Goal: Task Accomplishment & Management: Manage account settings

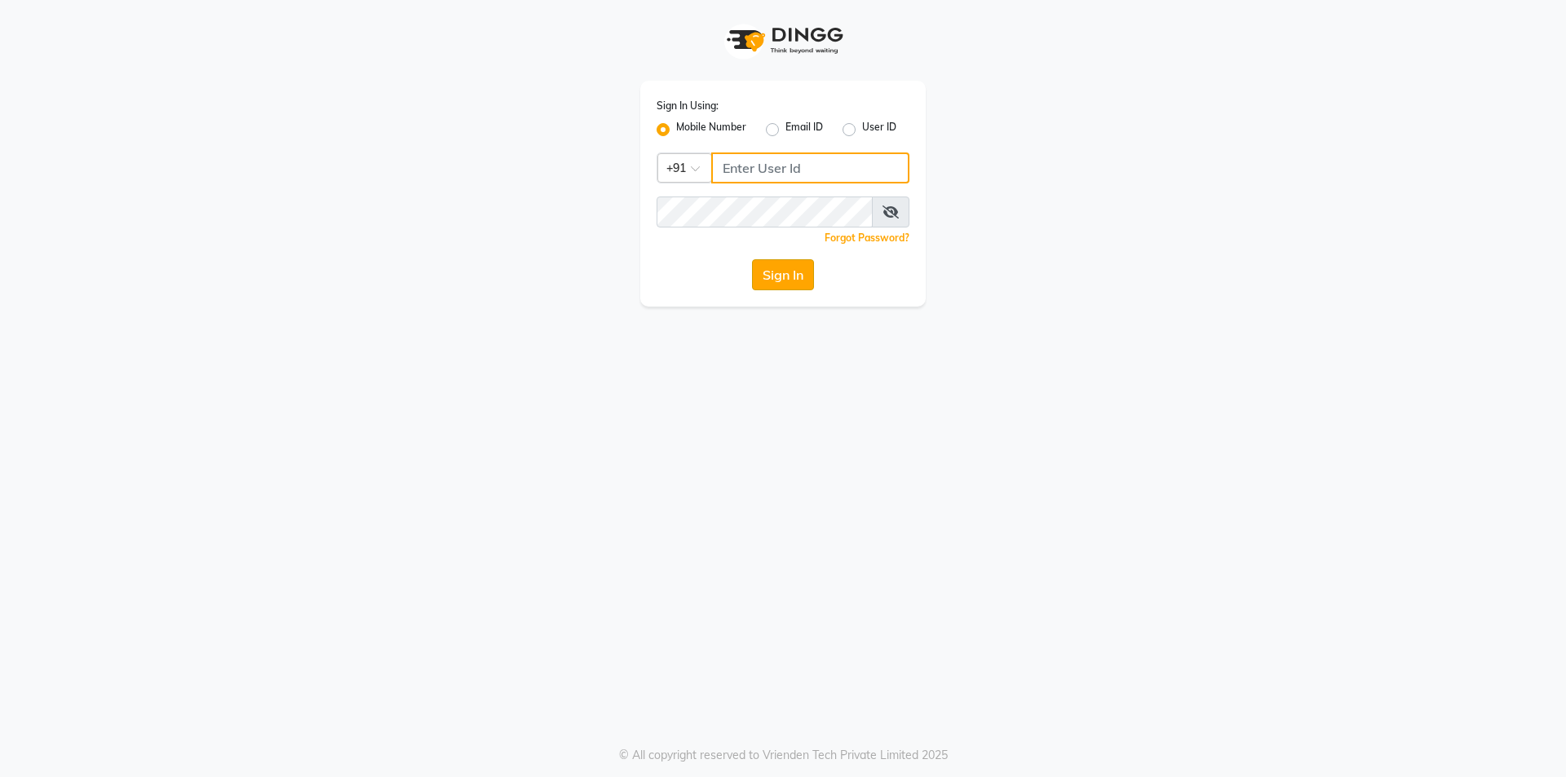
type input "8697289040"
click at [754, 278] on div "Sign In" at bounding box center [783, 274] width 253 height 31
click at [784, 276] on button "Sign In" at bounding box center [783, 274] width 62 height 31
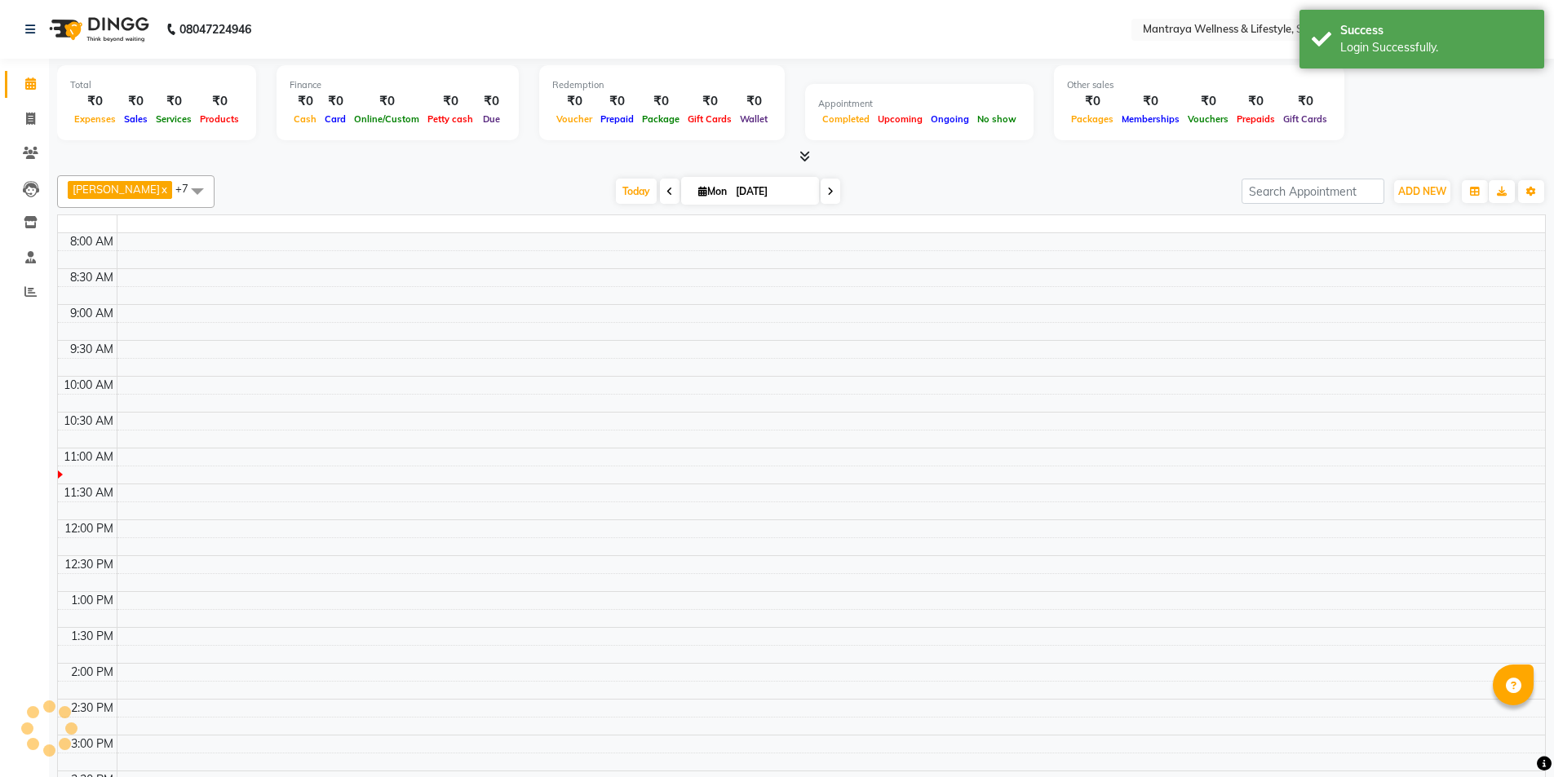
select select "en"
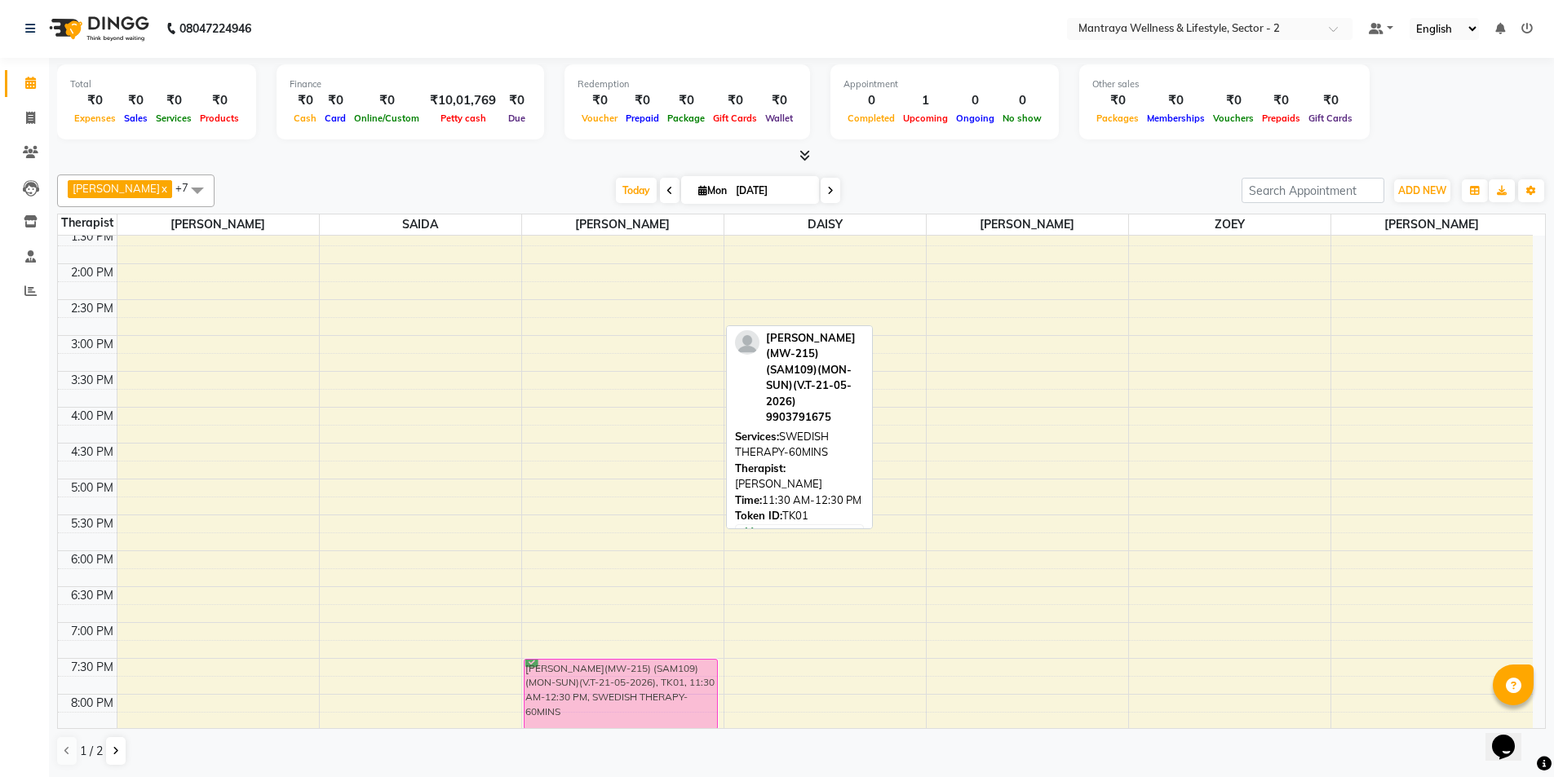
scroll to position [260, 0]
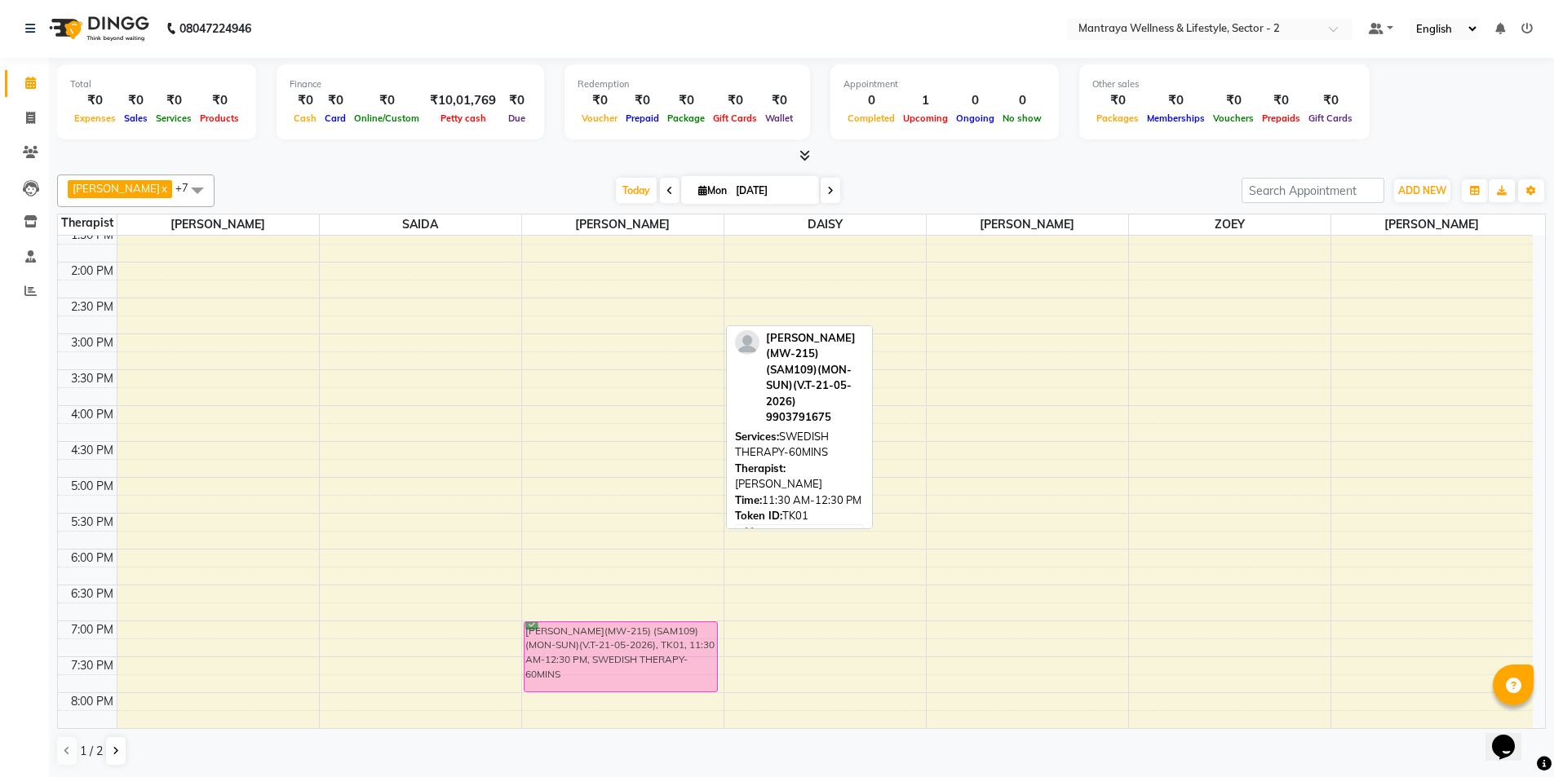
drag, startPoint x: 615, startPoint y: 300, endPoint x: 582, endPoint y: 664, distance: 365.3
click at [582, 664] on div "[PERSON_NAME](MW-215) (SAM109)(MON-SUN)(V.T-21-05-2026), TK01, 11:30 AM-12:30 P…" at bounding box center [622, 406] width 201 height 860
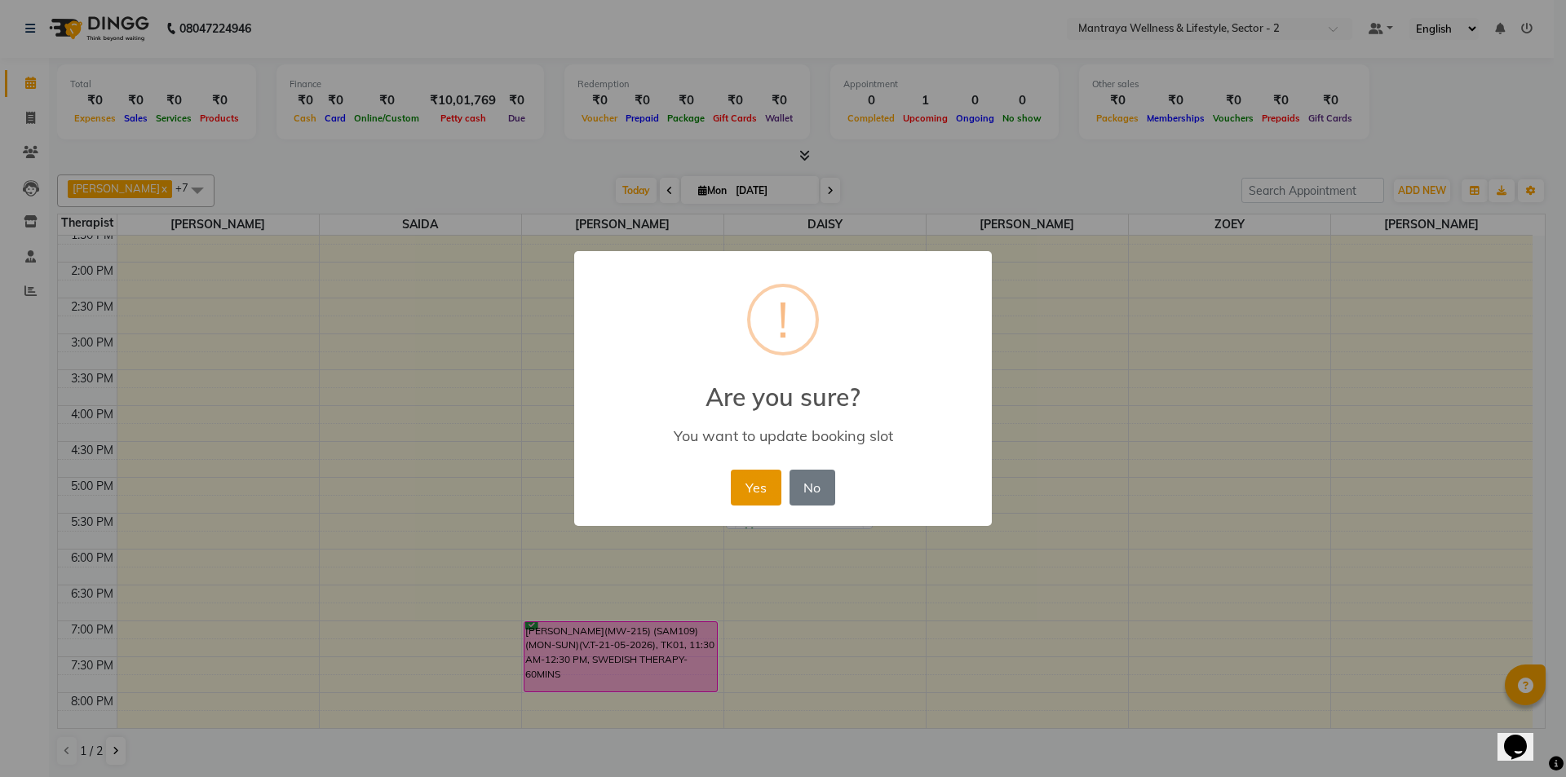
click at [768, 491] on button "Yes" at bounding box center [756, 488] width 50 height 36
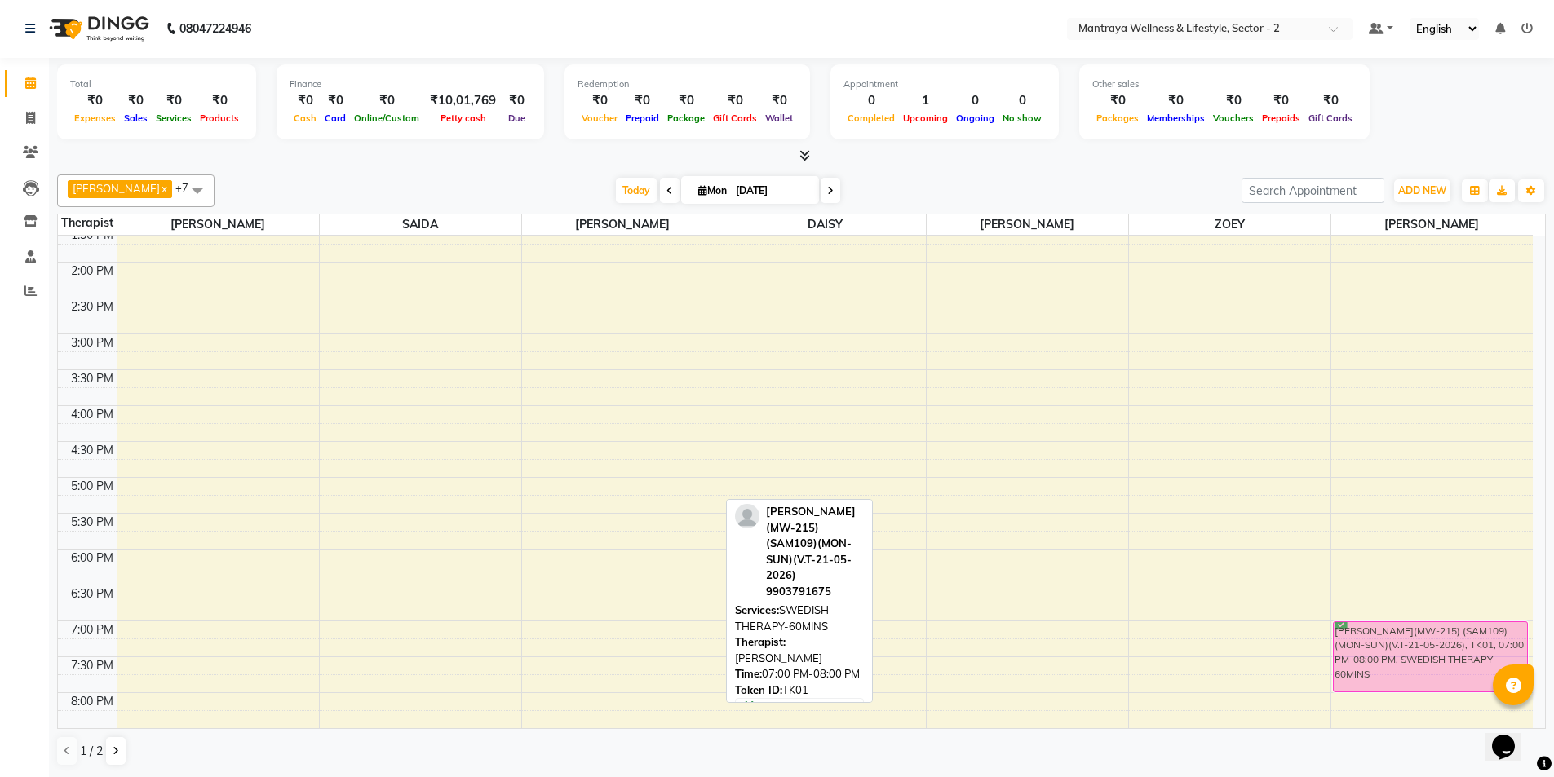
drag, startPoint x: 622, startPoint y: 665, endPoint x: 1338, endPoint y: 658, distance: 716.2
click at [1338, 658] on tr "[PERSON_NAME](MW-215) (SAM109)(MON-SUN)(V.T-21-05-2026), TK01, 07:00 PM-08:00 P…" at bounding box center [795, 406] width 1475 height 860
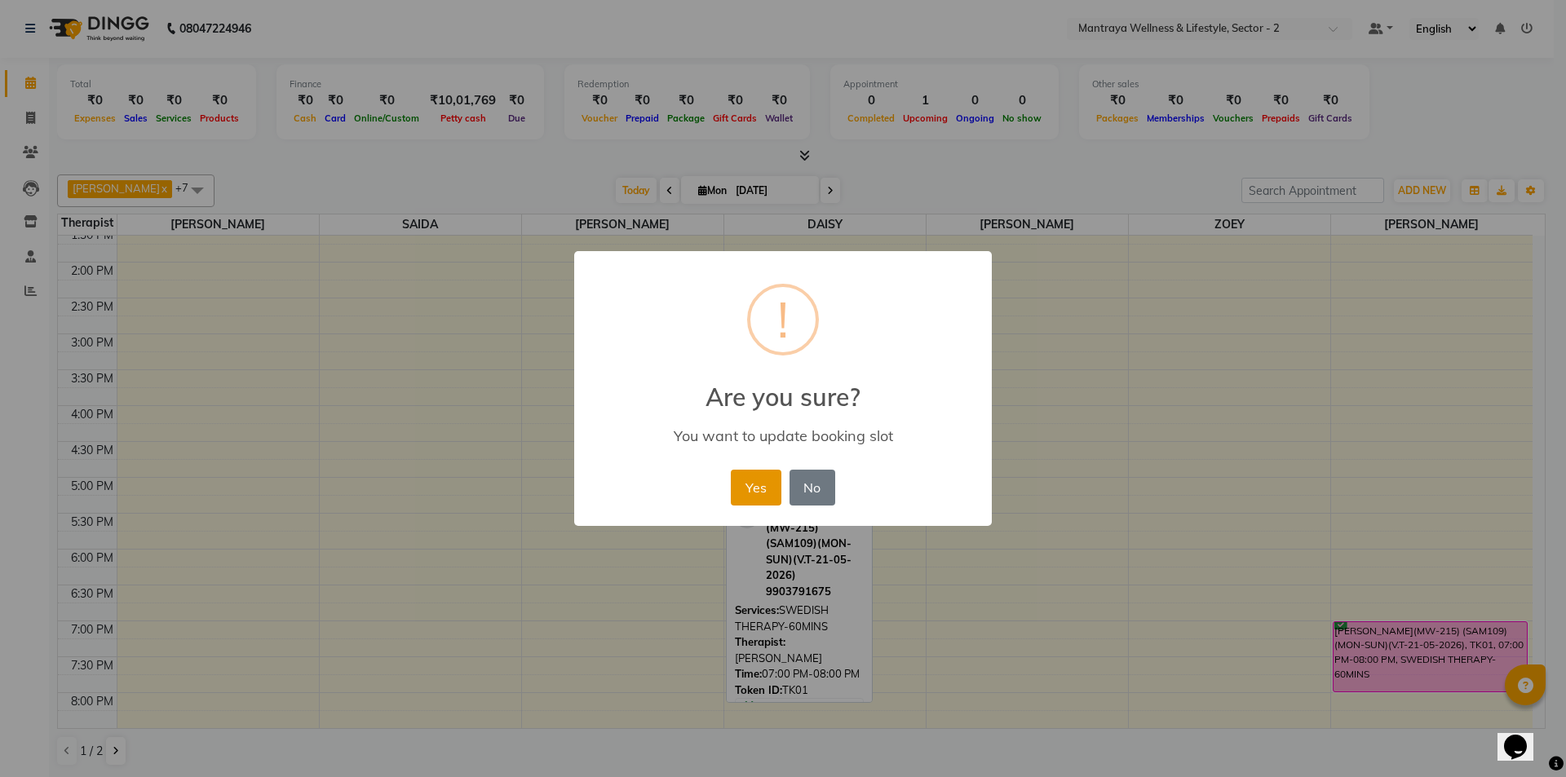
click at [762, 489] on button "Yes" at bounding box center [756, 488] width 50 height 36
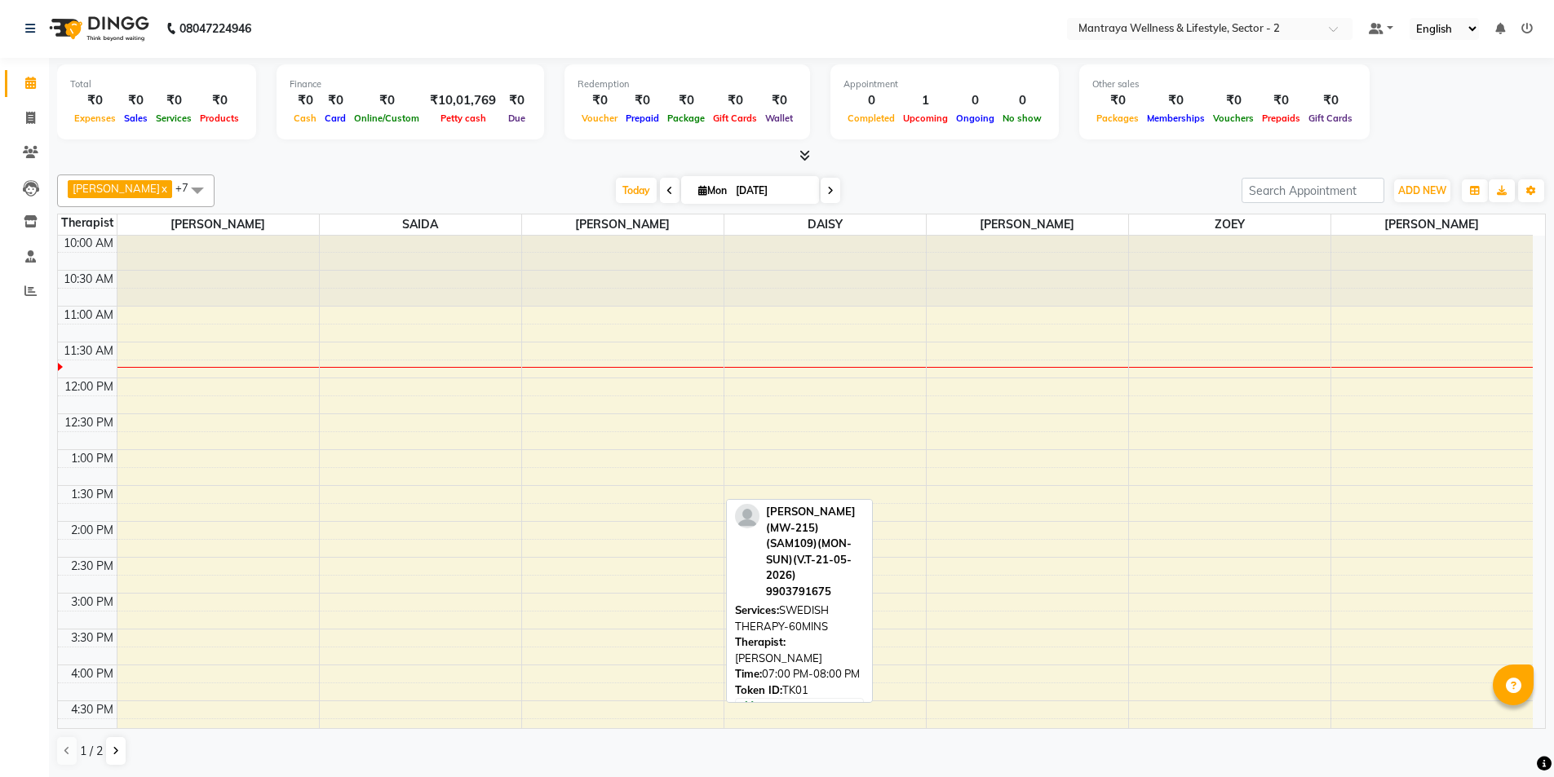
scroll to position [0, 0]
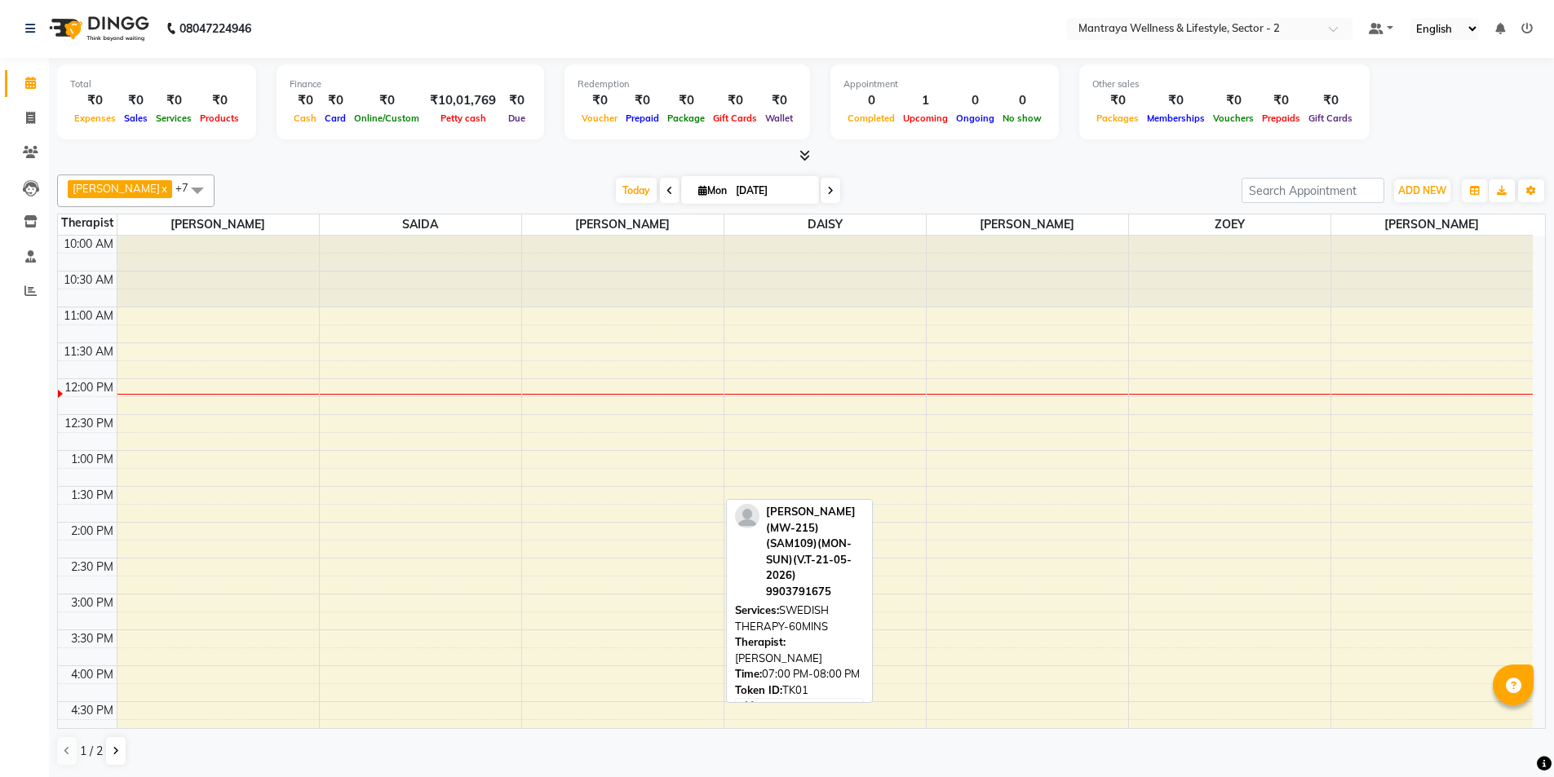
click at [731, 199] on input "[DATE]" at bounding box center [772, 191] width 82 height 24
select select "9"
select select "2025"
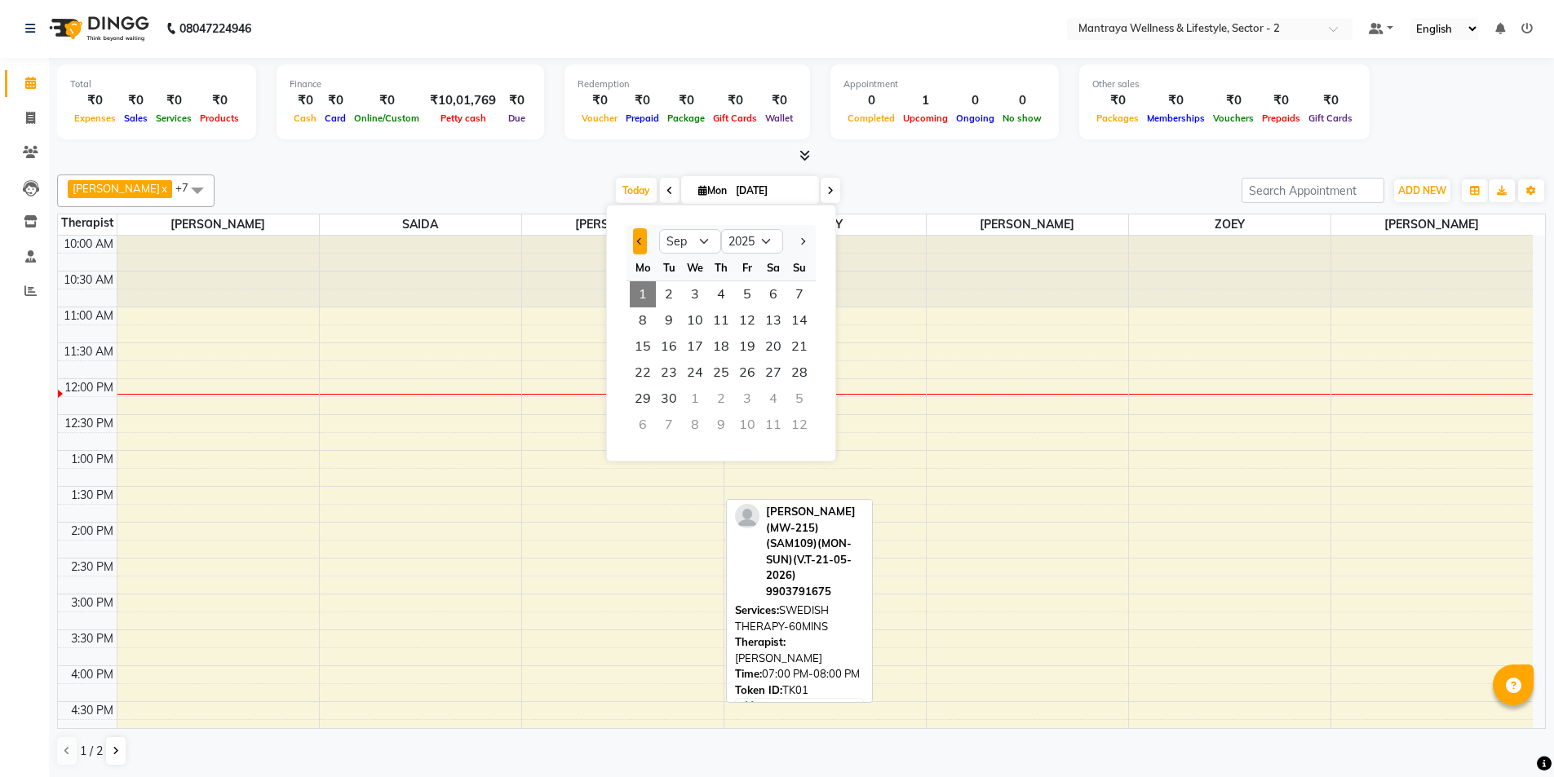
click at [644, 237] on button "Previous month" at bounding box center [640, 241] width 14 height 26
select select "8"
click at [639, 403] on span "25" at bounding box center [643, 399] width 26 height 26
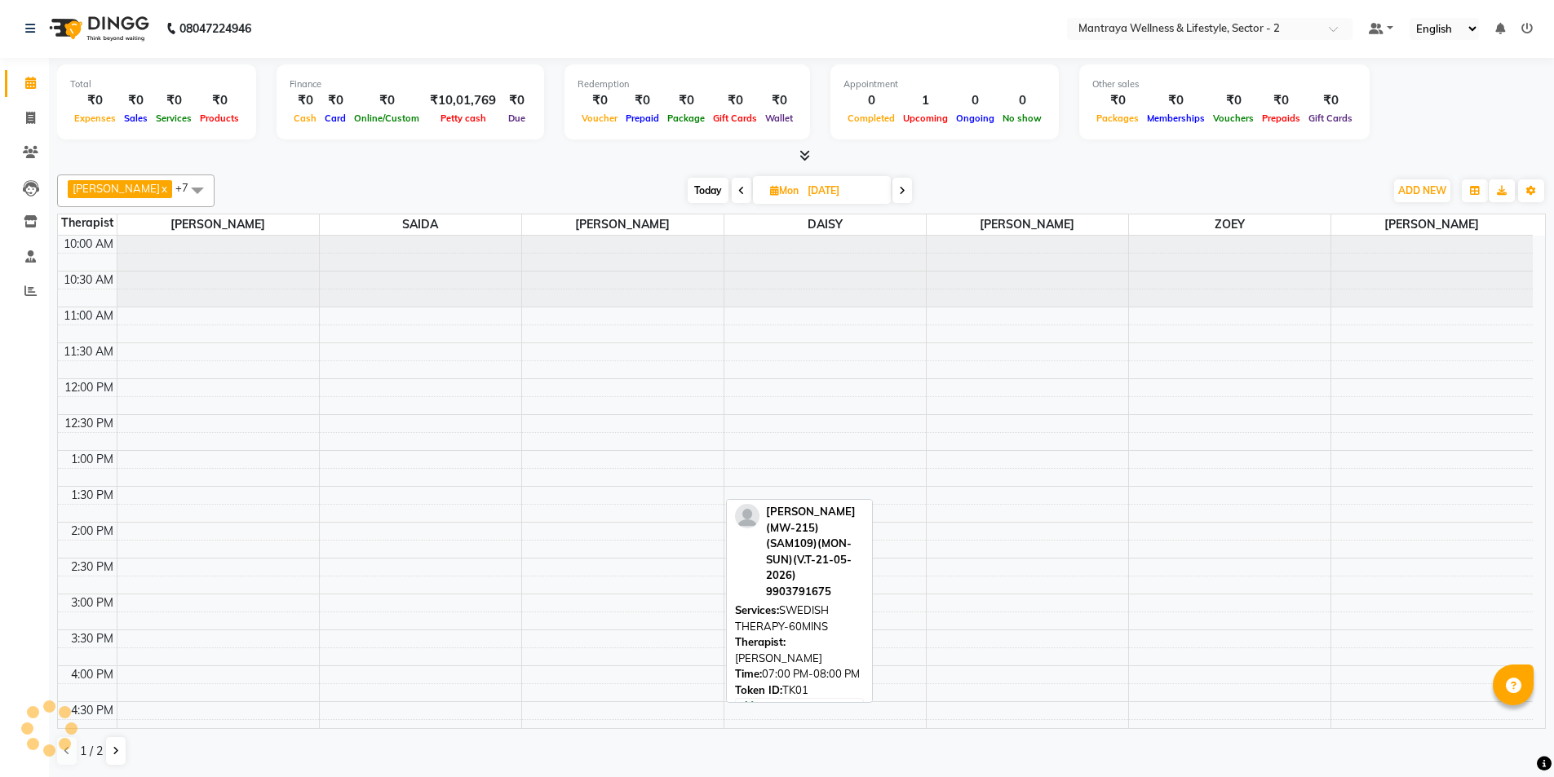
scroll to position [144, 0]
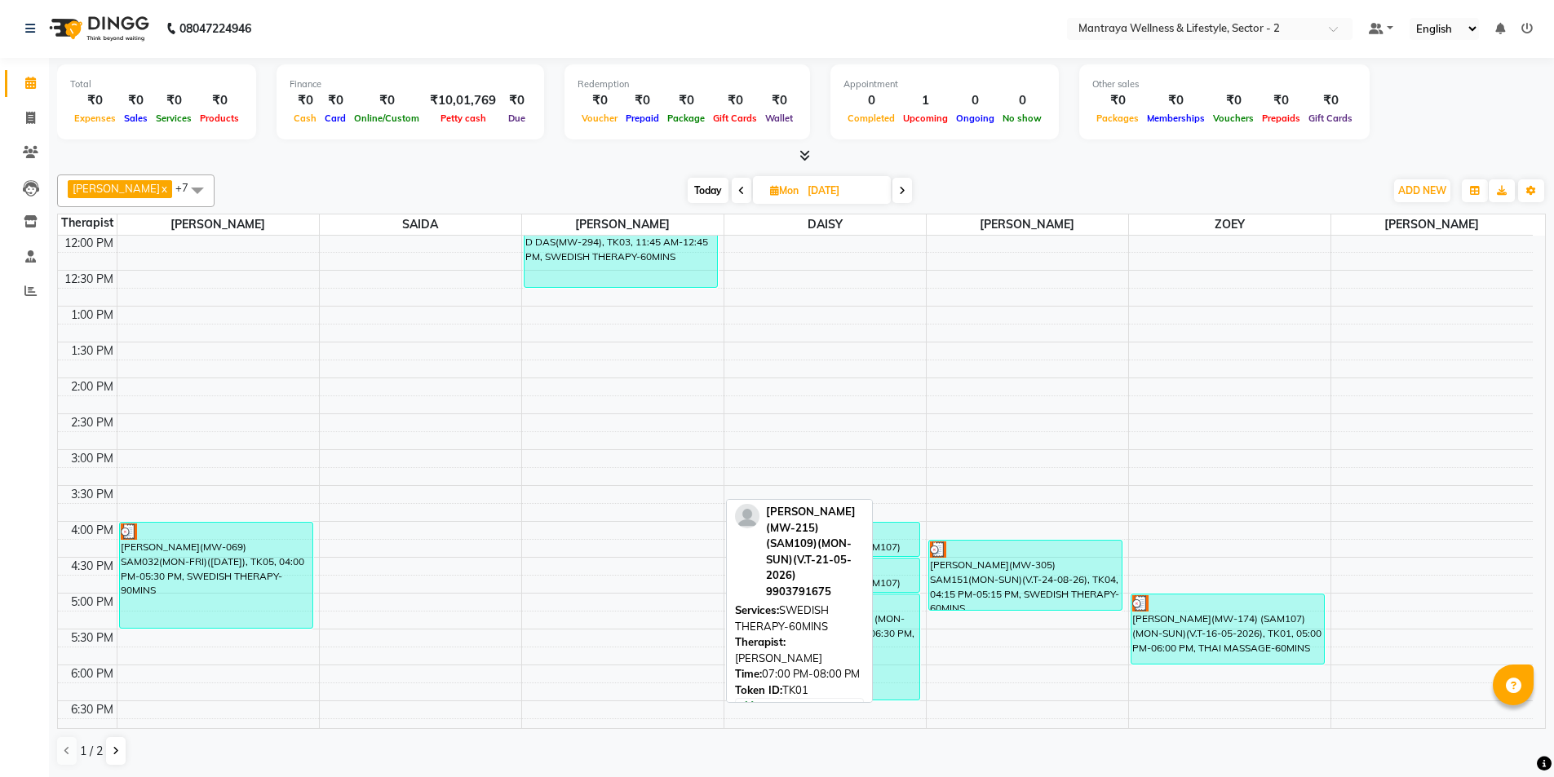
click at [1150, 193] on div "[DATE] [DATE]" at bounding box center [799, 191] width 1153 height 24
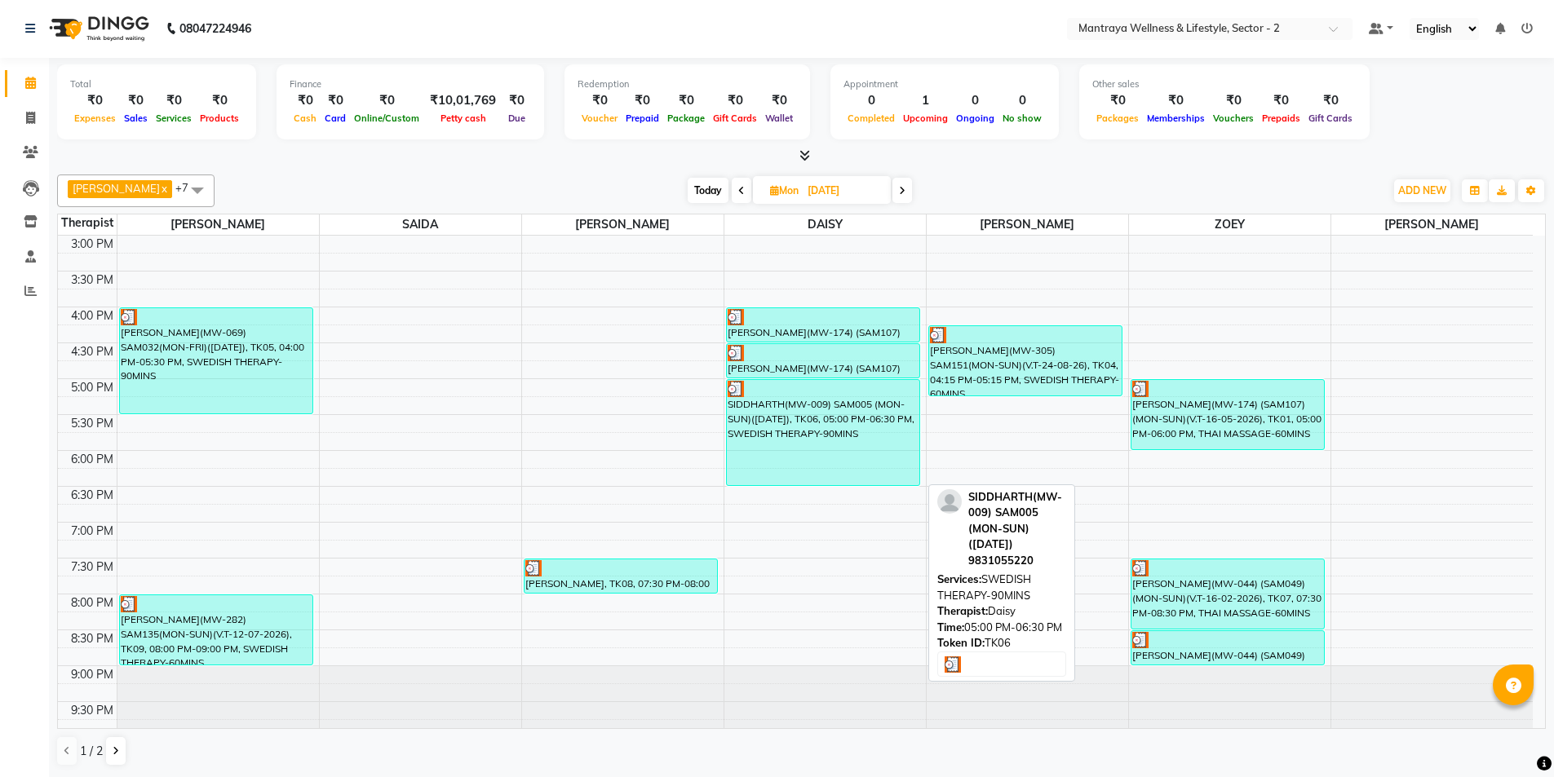
scroll to position [368, 0]
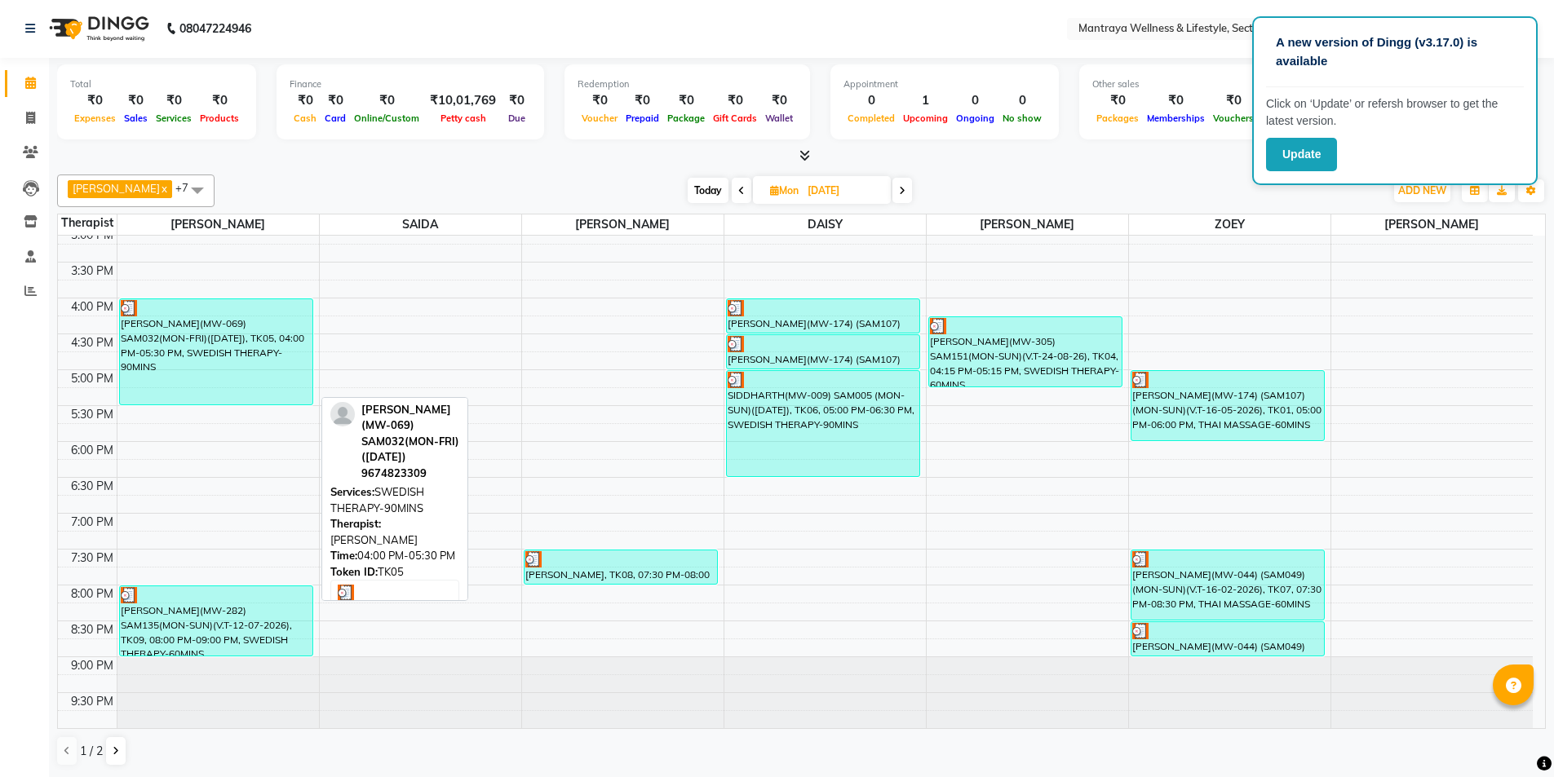
click at [136, 379] on div "[PERSON_NAME](MW-069) SAM032(MON-FRI)([DATE]), TK05, 04:00 PM-05:30 PM, SWEDISH…" at bounding box center [216, 351] width 193 height 105
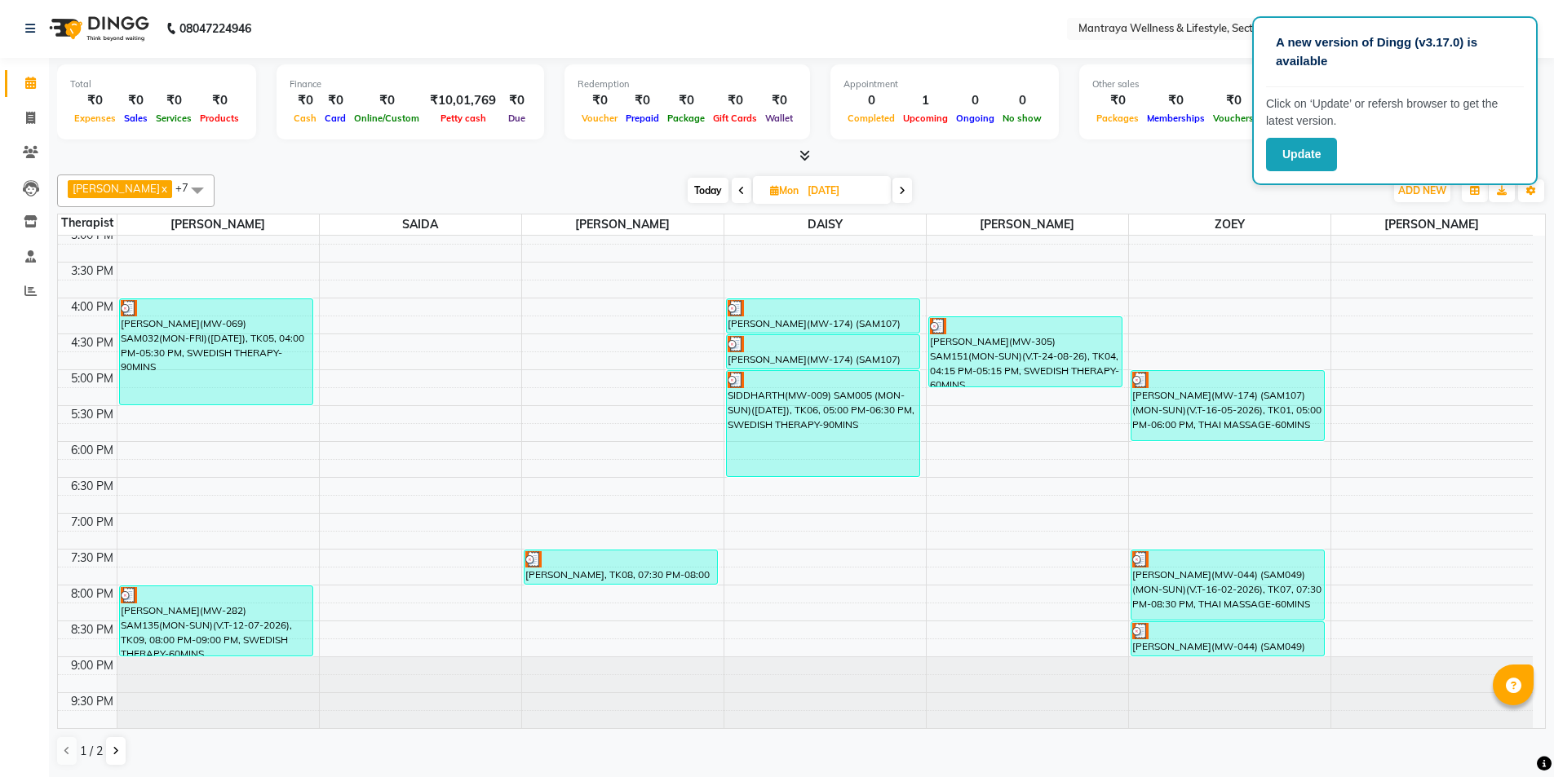
click at [688, 188] on span "Today" at bounding box center [708, 190] width 41 height 25
type input "[DATE]"
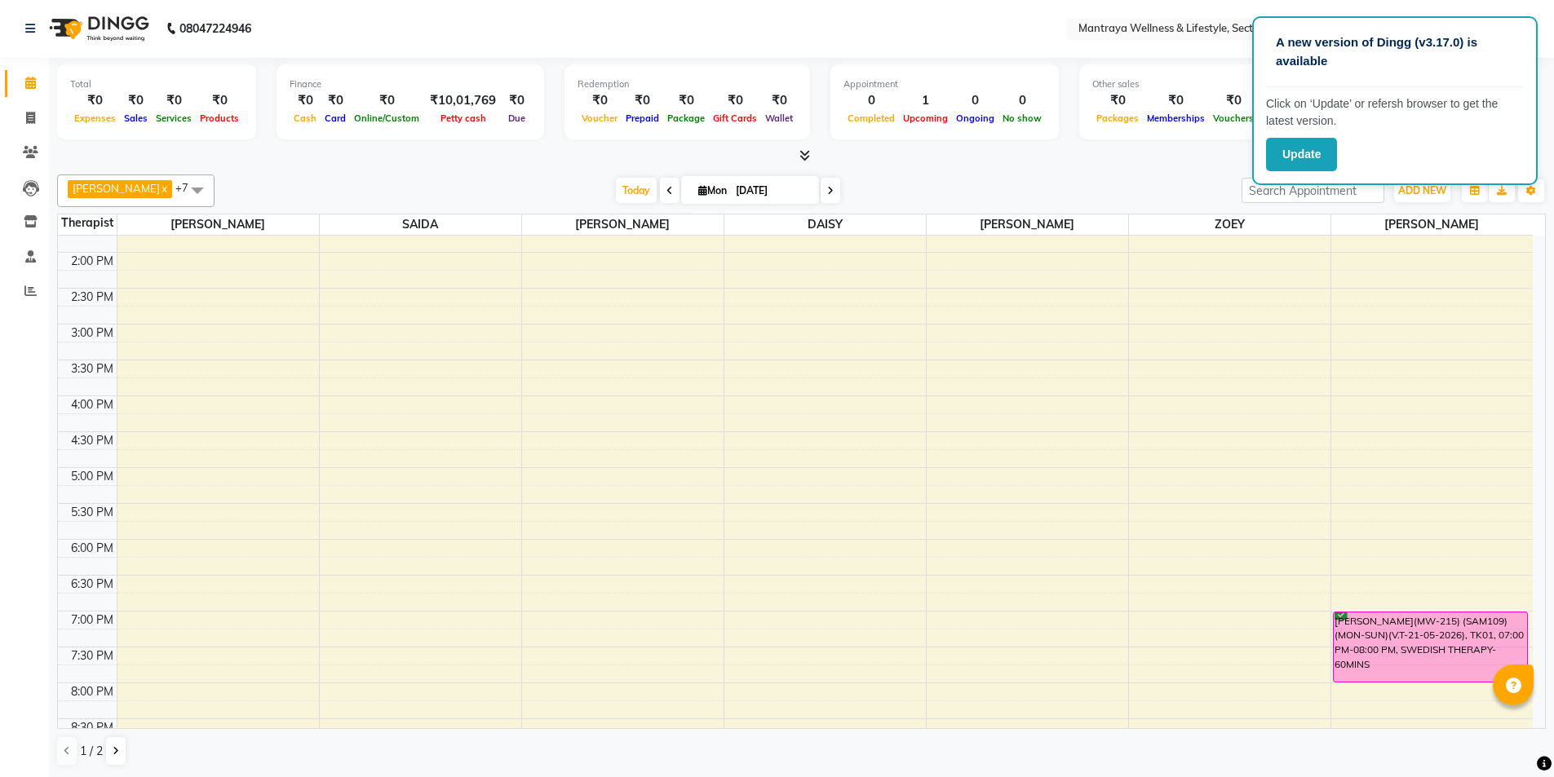
scroll to position [307, 0]
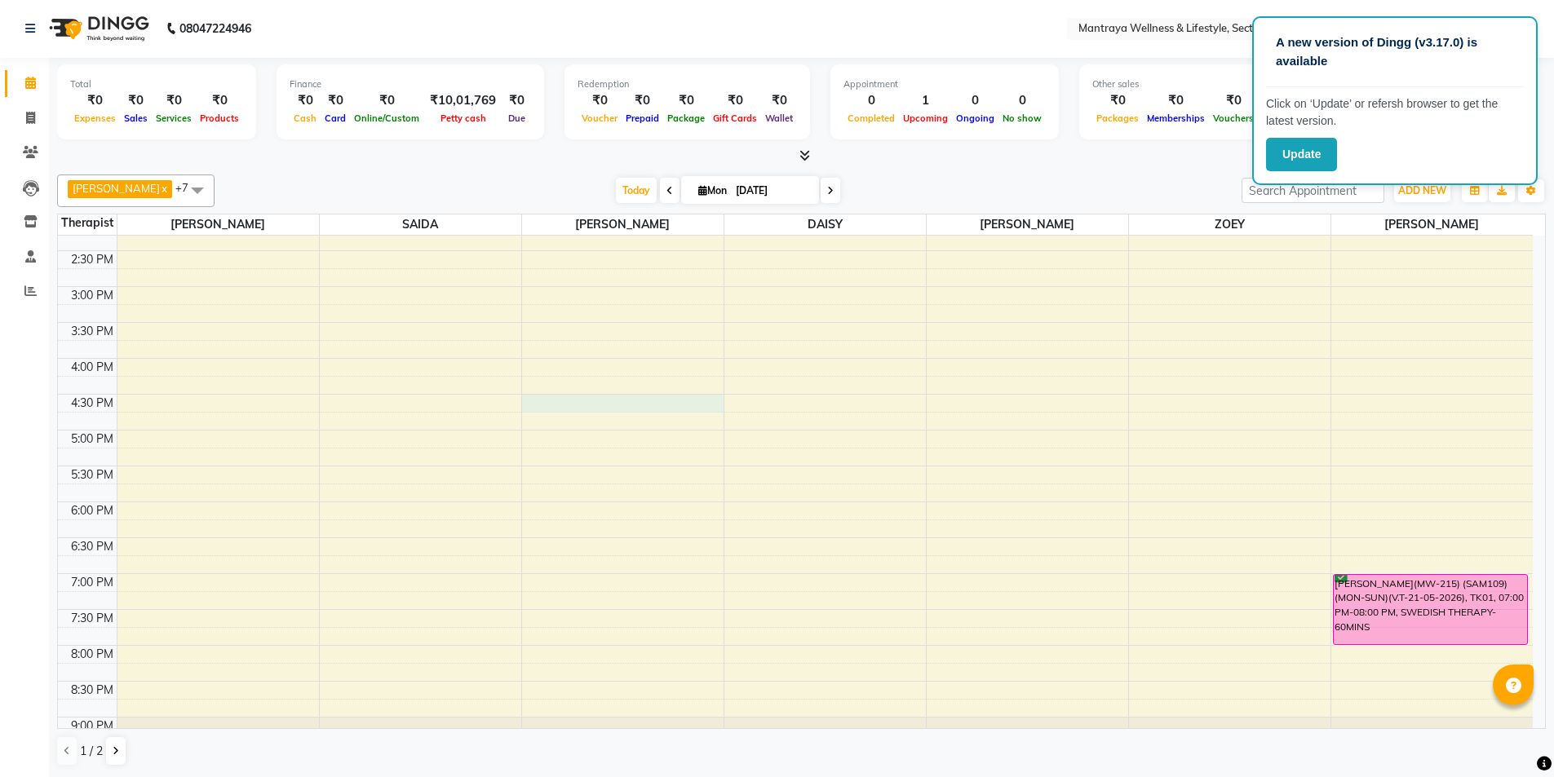
click at [542, 397] on div "10:00 AM 10:30 AM 11:00 AM 11:30 AM 12:00 PM 12:30 PM 1:00 PM 1:30 PM 2:00 PM 2…" at bounding box center [795, 358] width 1475 height 860
select select "87983"
select select "tentative"
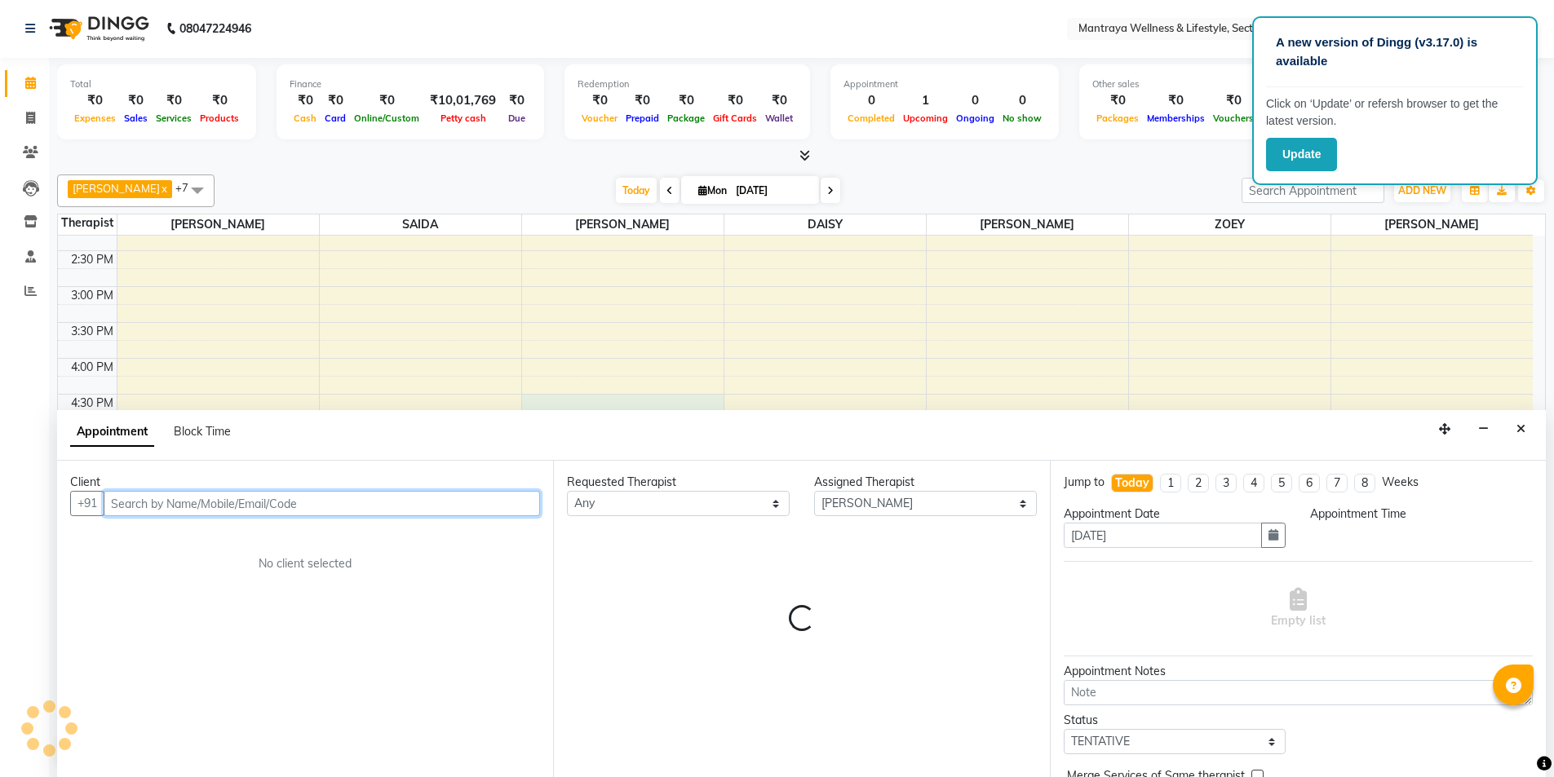
select select "990"
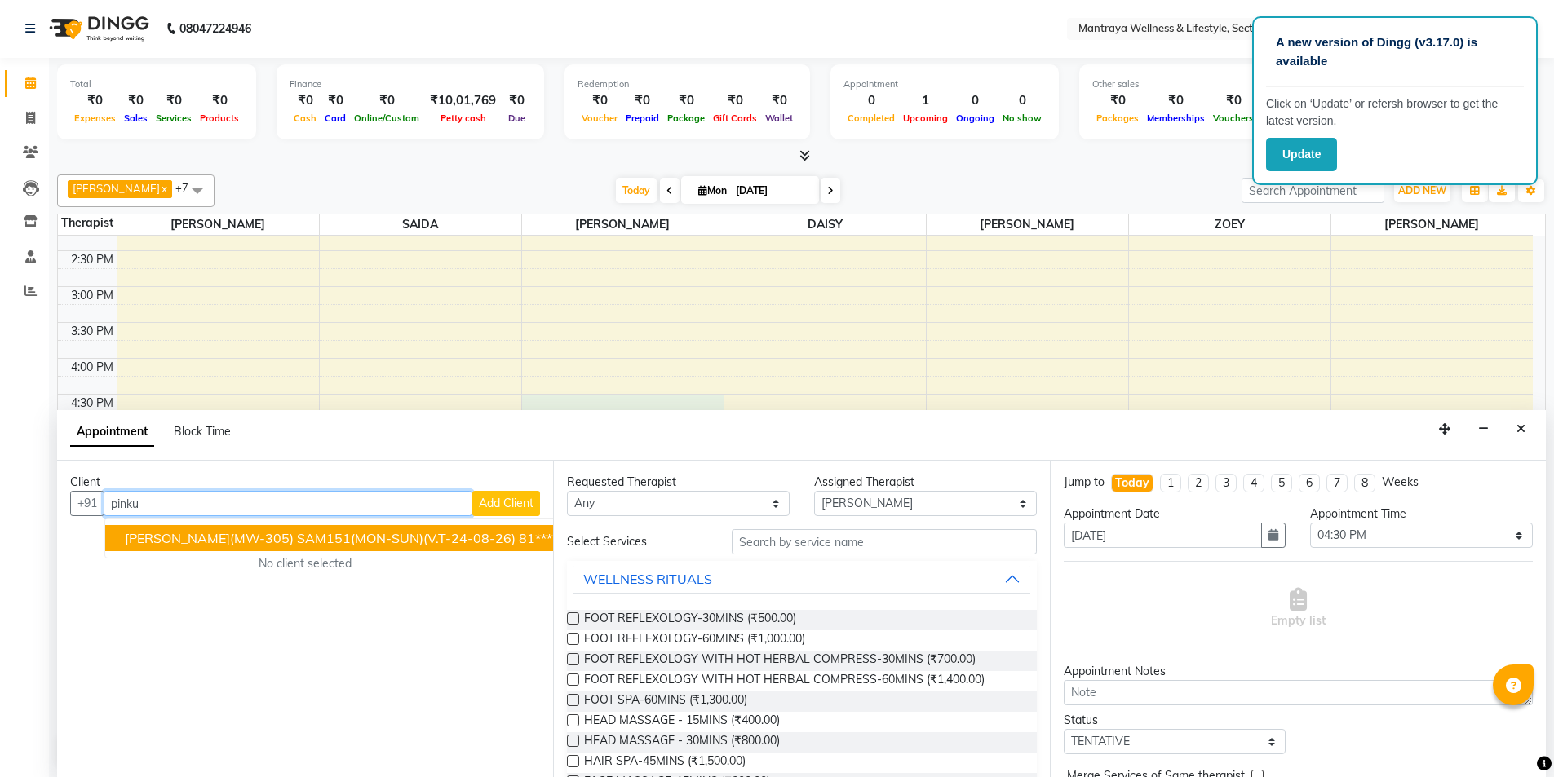
drag, startPoint x: 193, startPoint y: 544, endPoint x: 252, endPoint y: 550, distance: 59.0
click at [194, 544] on span "[PERSON_NAME](MW-305) SAM151(MON-SUN)(V.T-24-08-26)" at bounding box center [320, 538] width 391 height 16
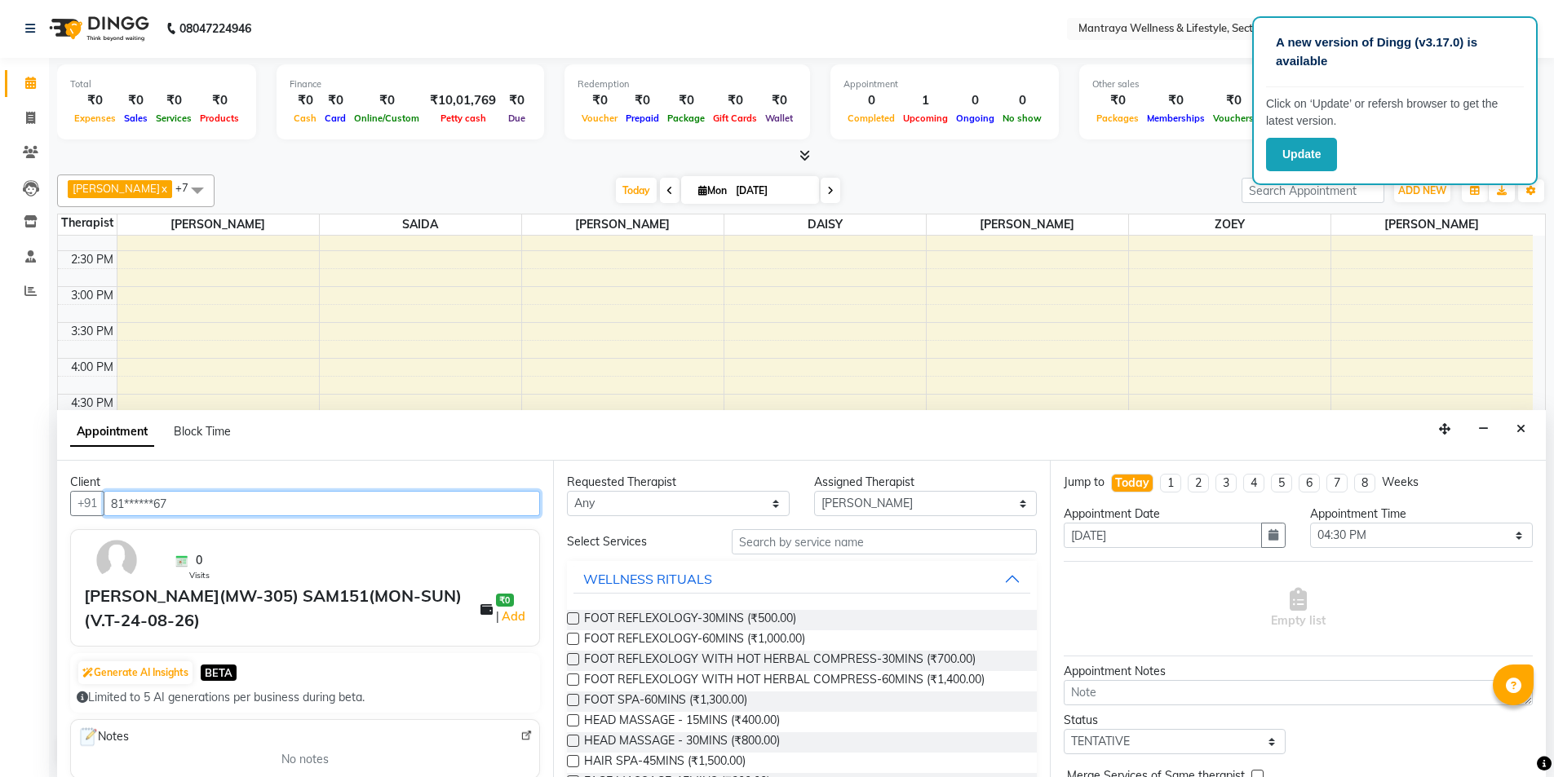
type input "81******67"
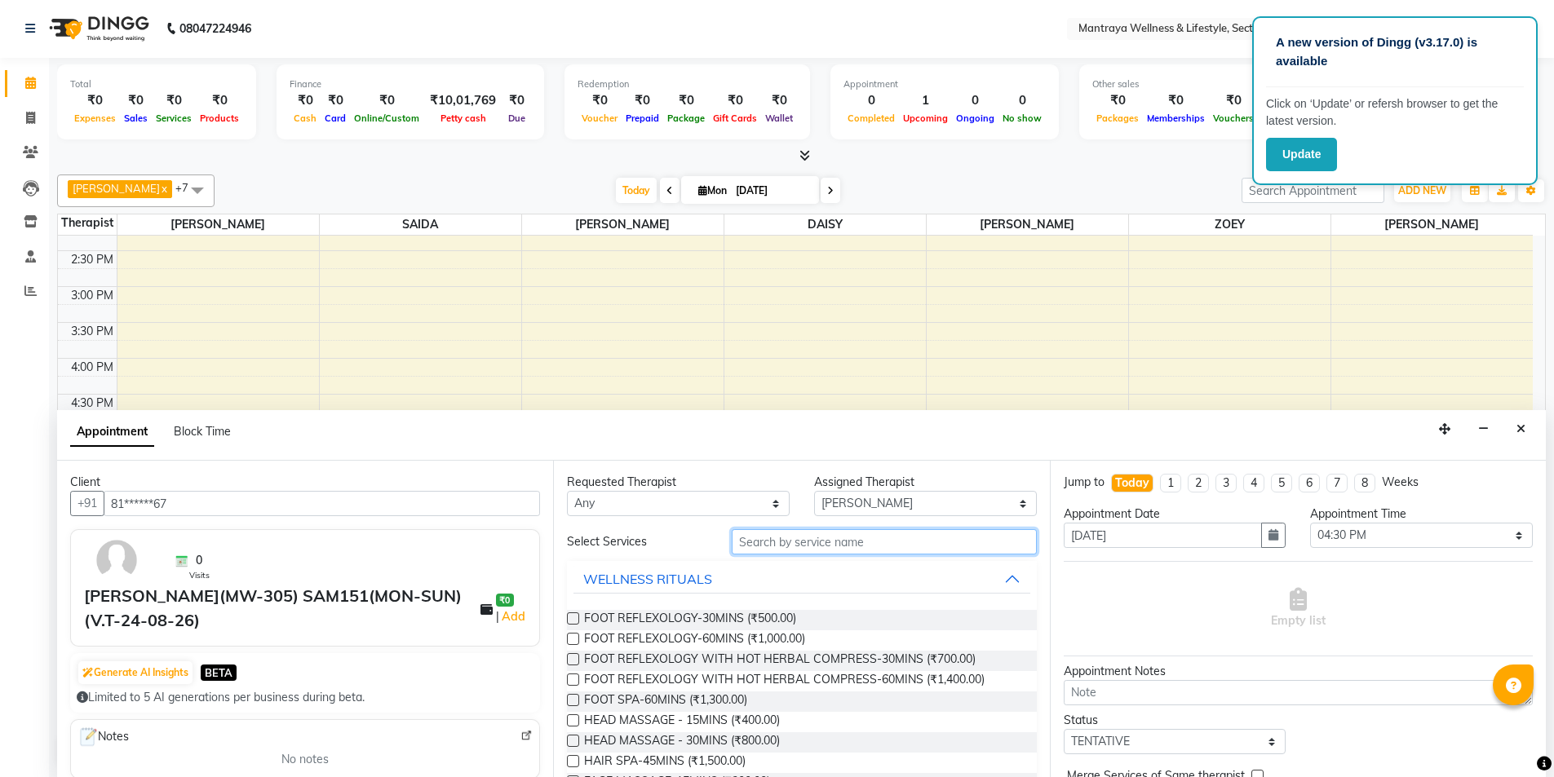
click at [760, 541] on input "text" at bounding box center [884, 541] width 305 height 25
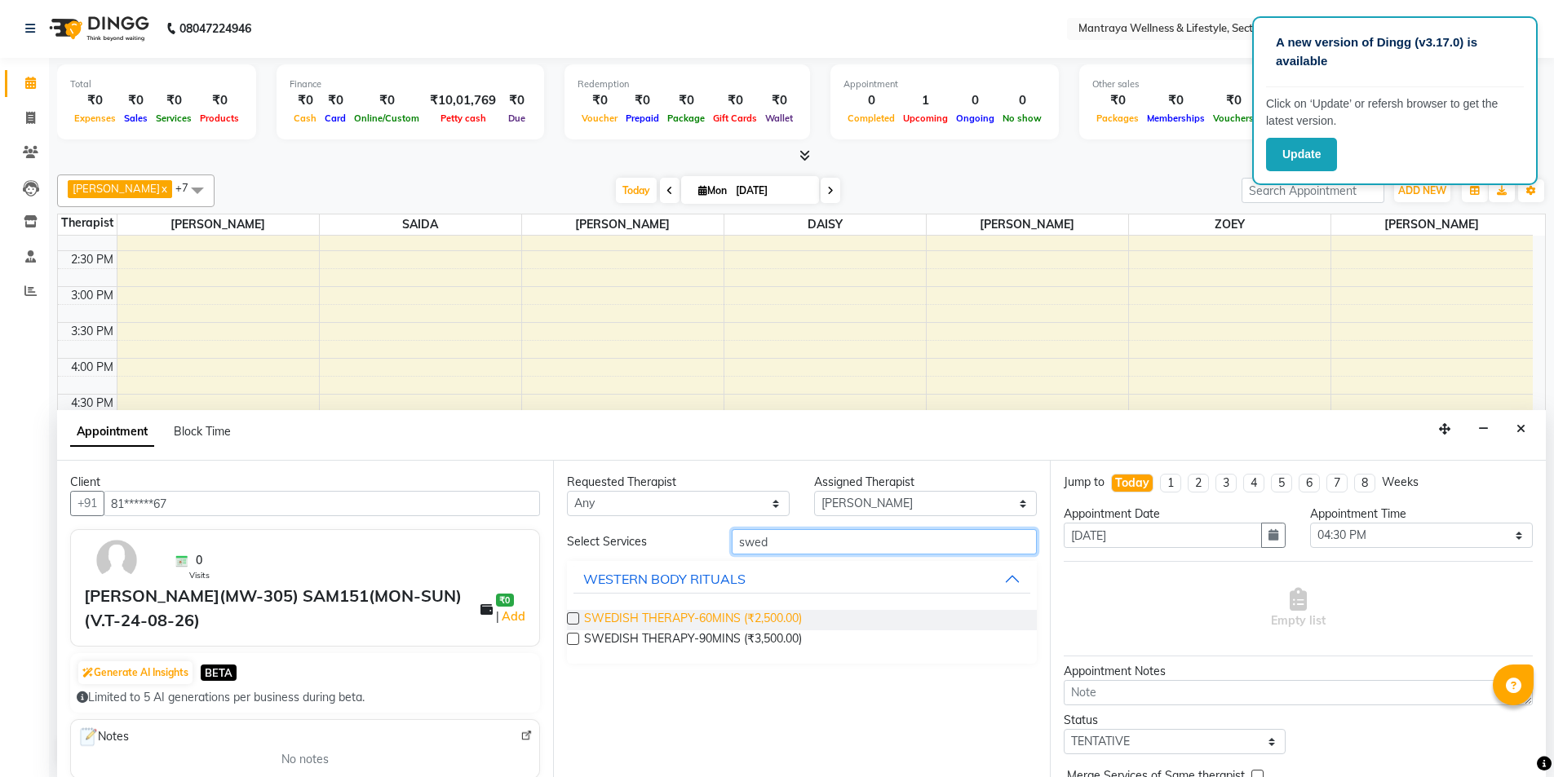
type input "swed"
click at [640, 619] on span "SWEDISH THERAPY-60MINS (₹2,500.00)" at bounding box center [693, 620] width 218 height 20
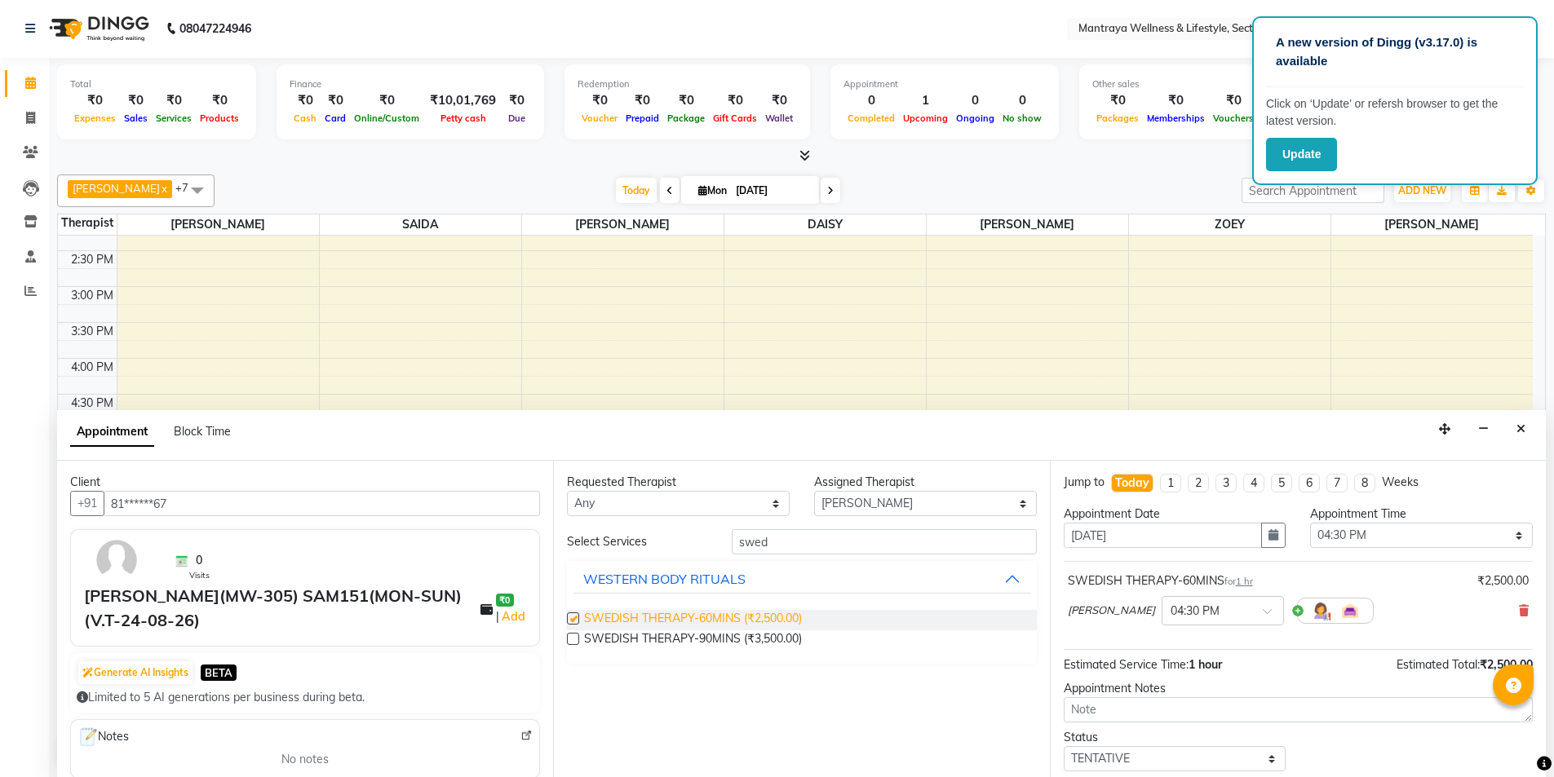
checkbox input "false"
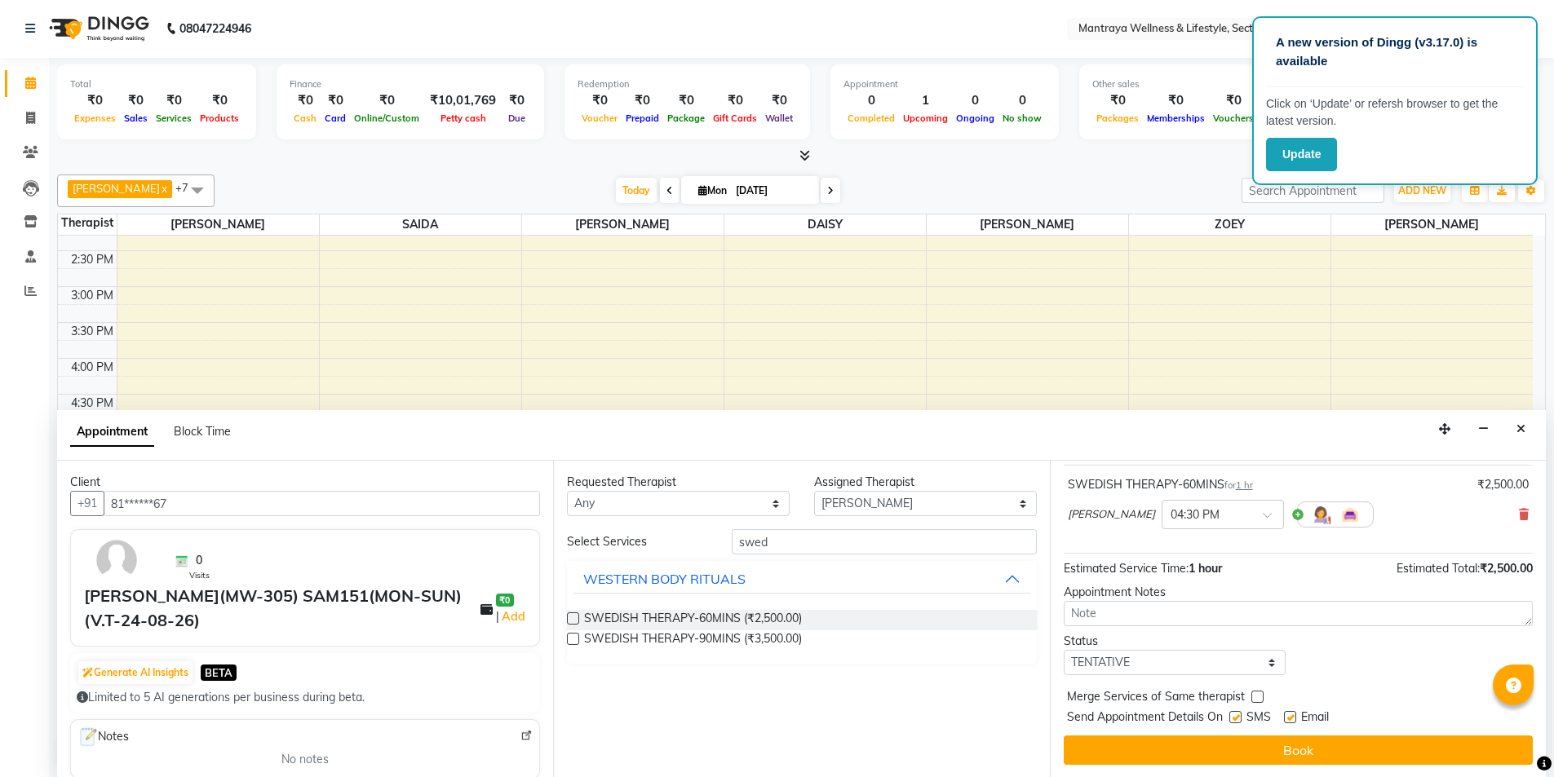
scroll to position [97, 0]
click at [1188, 658] on select "Select TENTATIVE CONFIRM CHECK-IN UPCOMING" at bounding box center [1175, 661] width 223 height 25
select select "confirm booking"
click at [1064, 649] on select "Select TENTATIVE CONFIRM CHECK-IN UPCOMING" at bounding box center [1175, 661] width 223 height 25
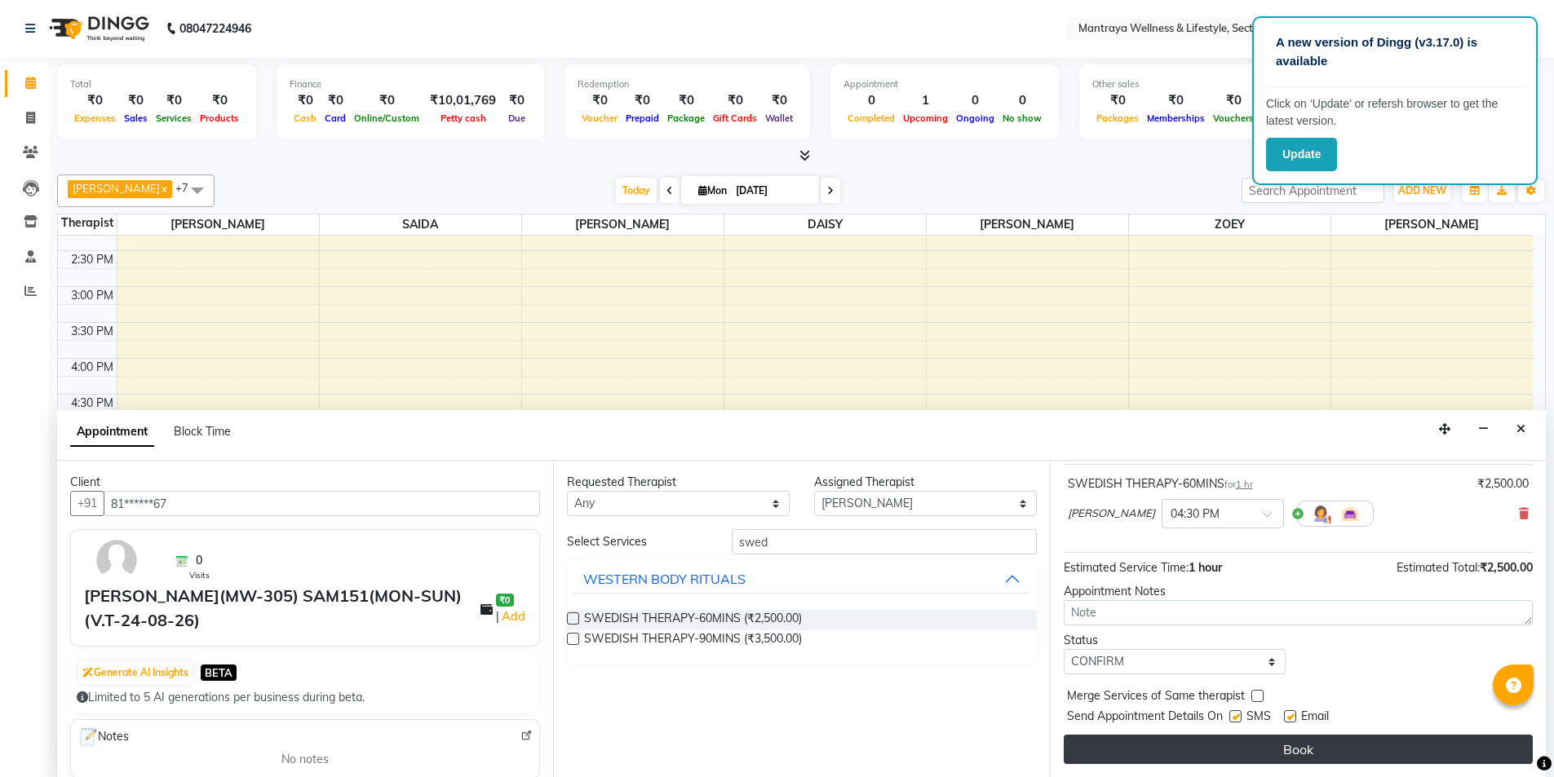
click at [1216, 745] on button "Book" at bounding box center [1298, 749] width 469 height 29
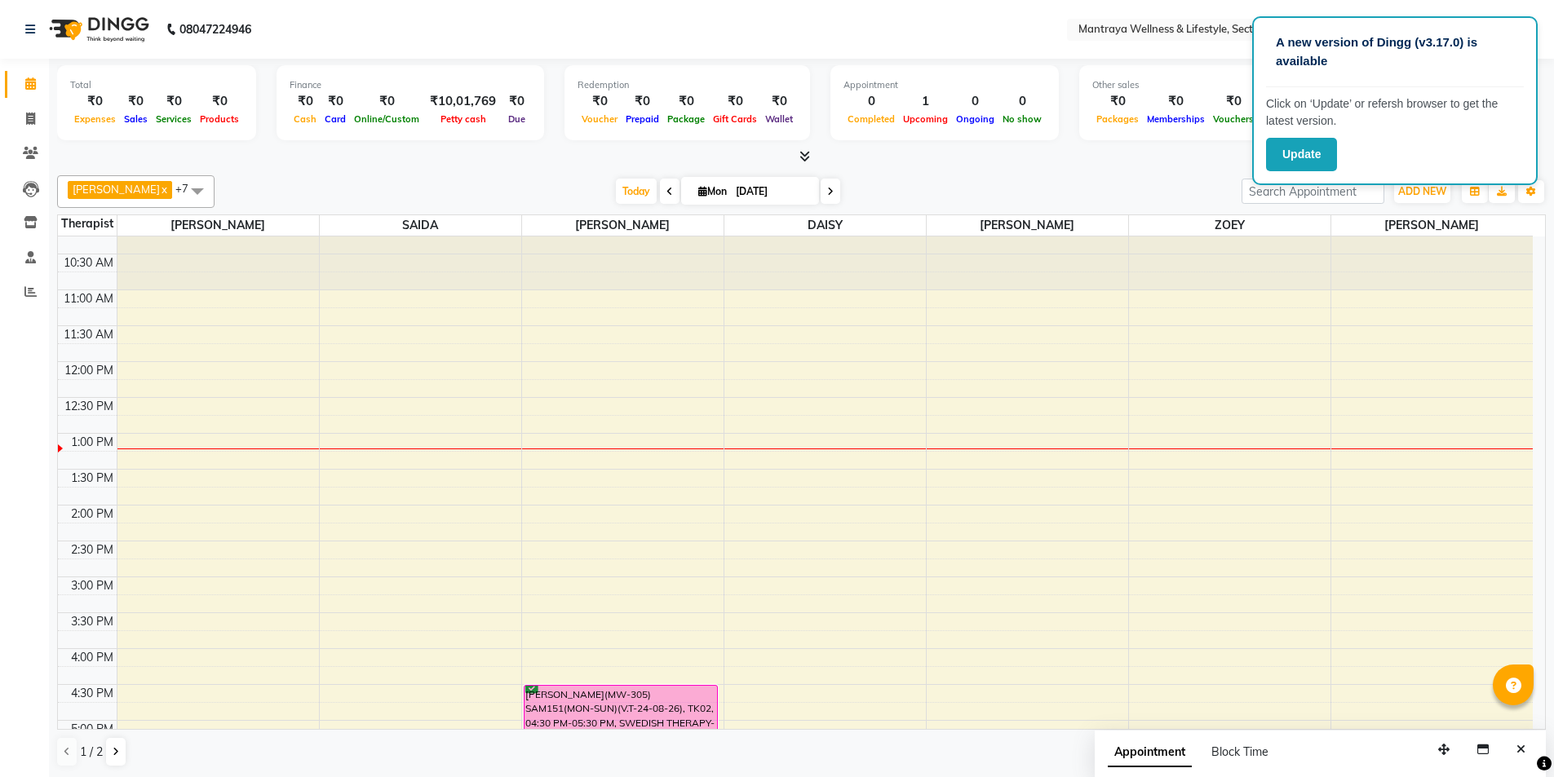
scroll to position [0, 0]
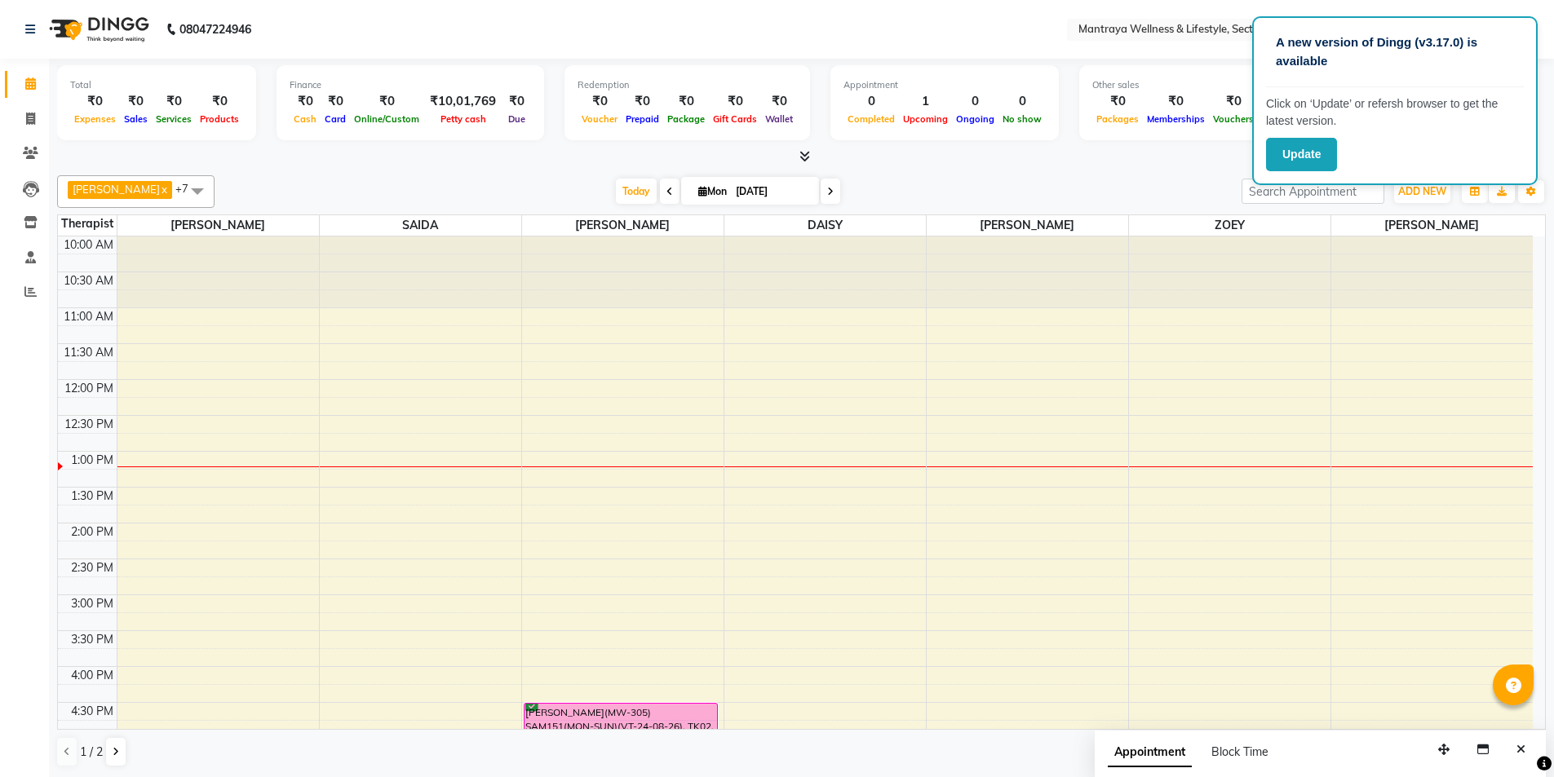
click at [1036, 168] on div "Total ₹0 Expenses ₹0 Sales ₹0 Services ₹0 Products Finance ₹0 Cash ₹0 Card ₹0 O…" at bounding box center [801, 418] width 1505 height 719
click at [701, 187] on span "Mon" at bounding box center [712, 191] width 37 height 12
select select "9"
select select "2025"
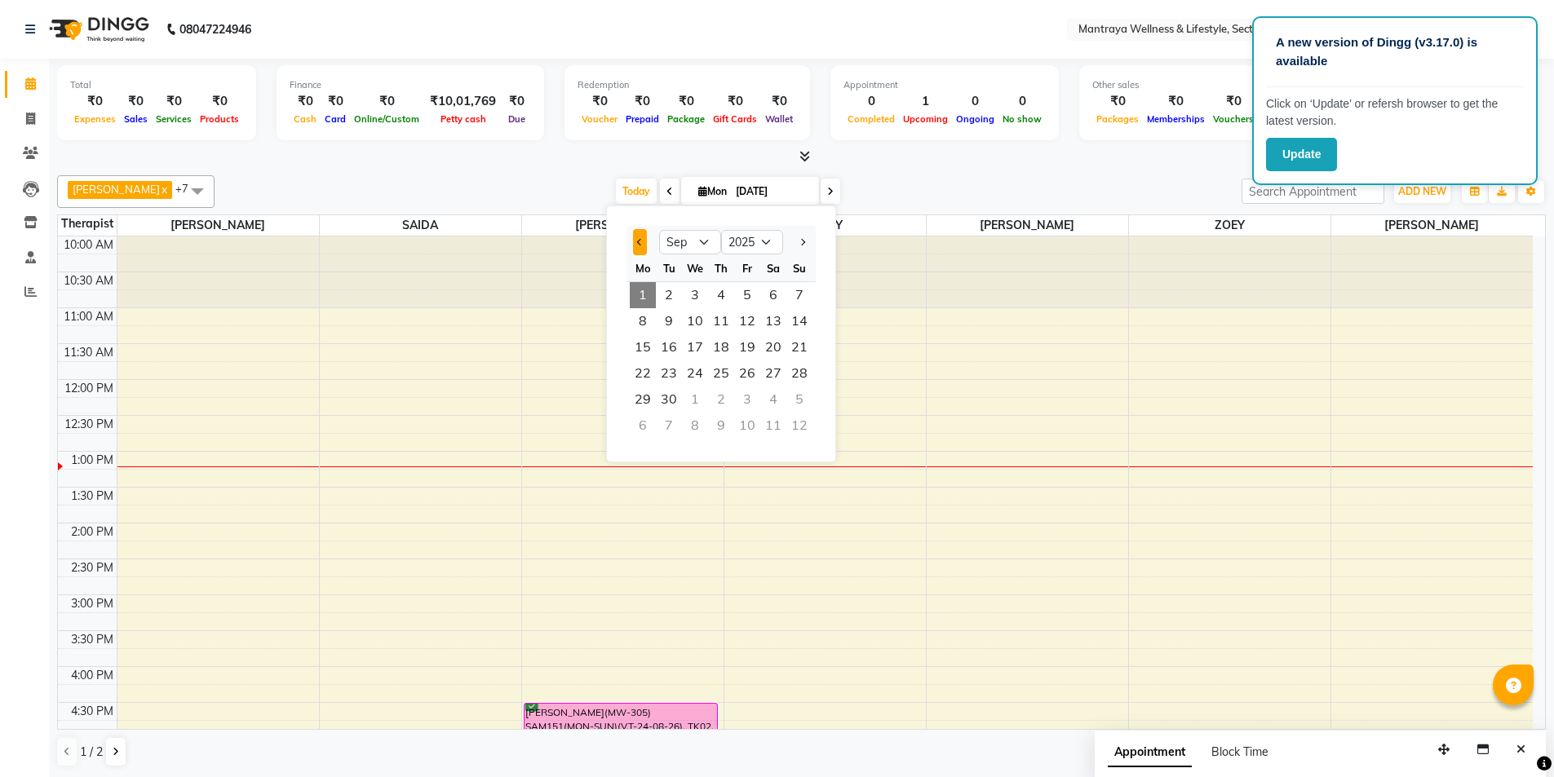
click at [643, 244] on button "Previous month" at bounding box center [640, 242] width 14 height 26
select select "8"
click at [640, 370] on span "18" at bounding box center [643, 374] width 26 height 26
type input "18-08-2025"
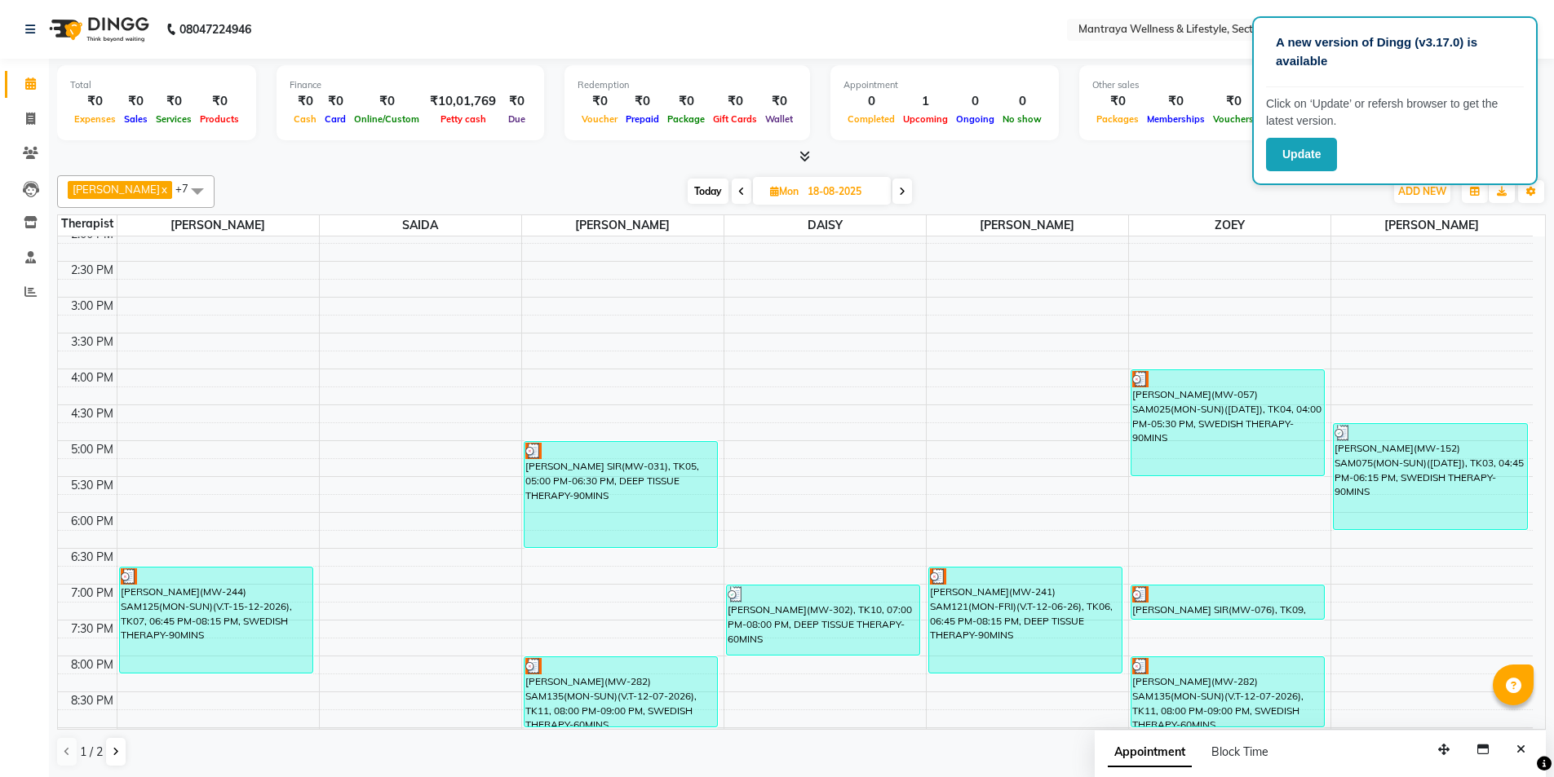
scroll to position [368, 0]
